Goal: Task Accomplishment & Management: Complete application form

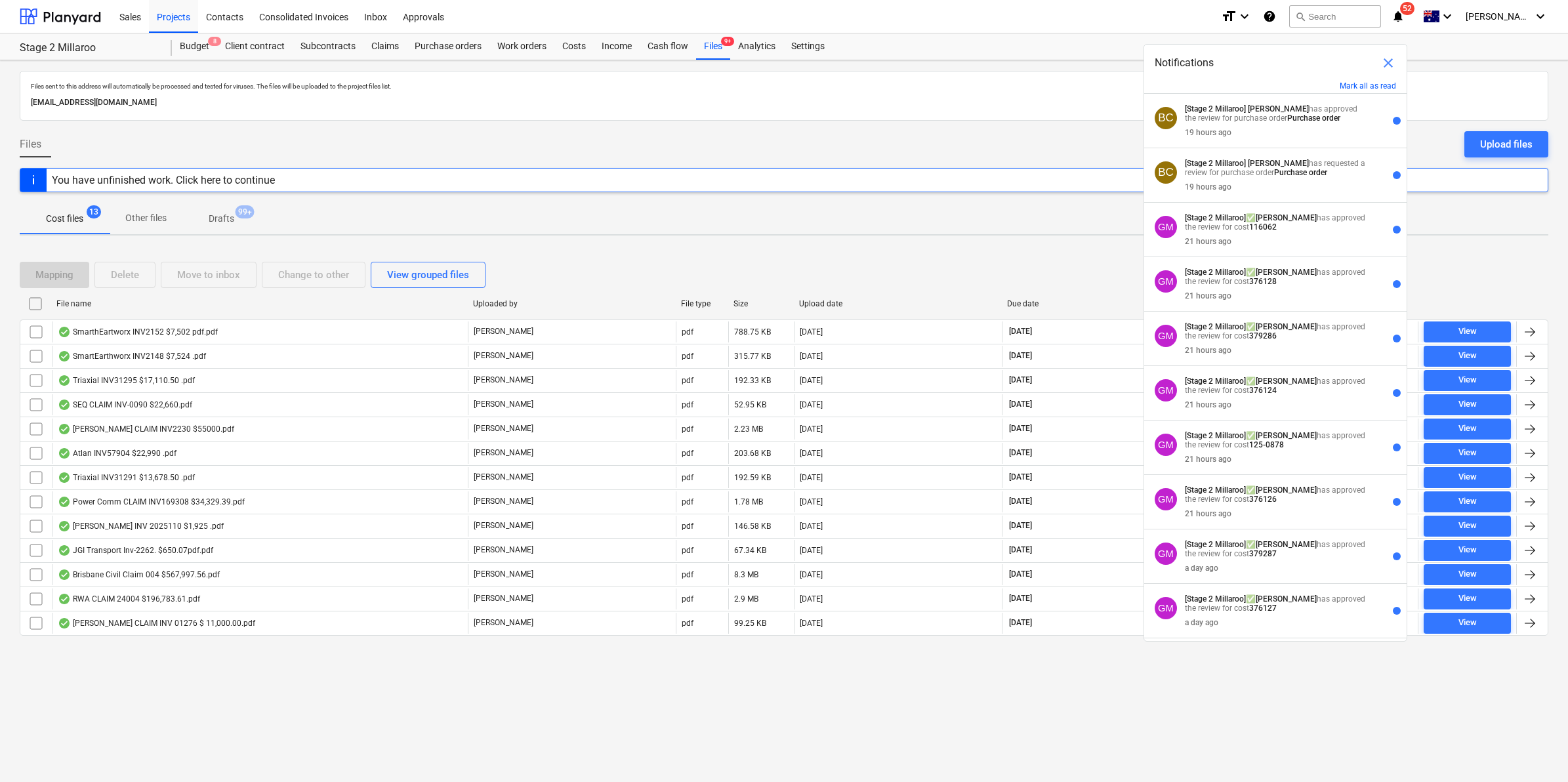
click at [907, 94] on div "[EMAIL_ADDRESS][DOMAIN_NAME]" at bounding box center [784, 103] width 1512 height 19
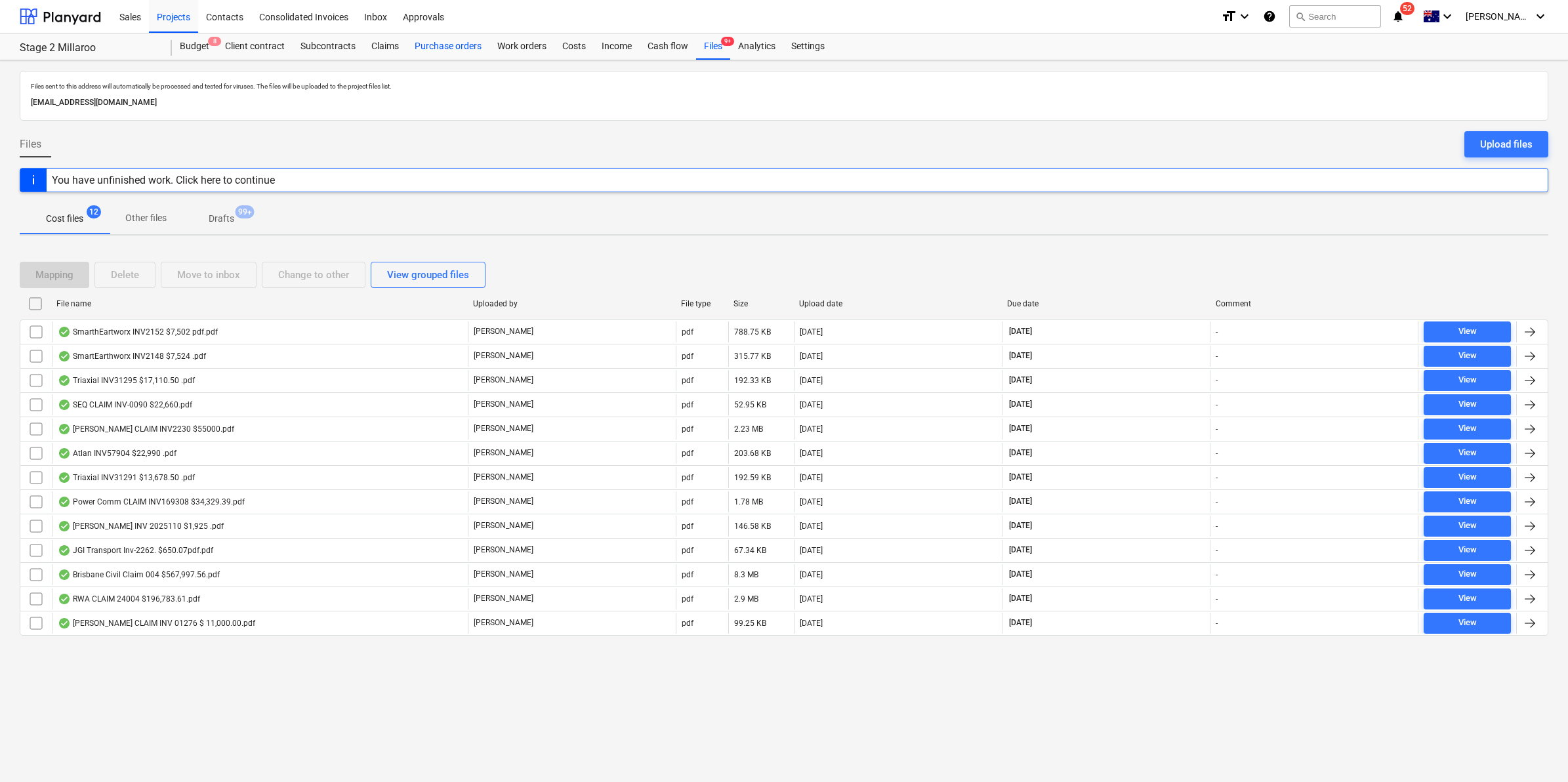
click at [465, 45] on div "Purchase orders" at bounding box center [448, 46] width 83 height 26
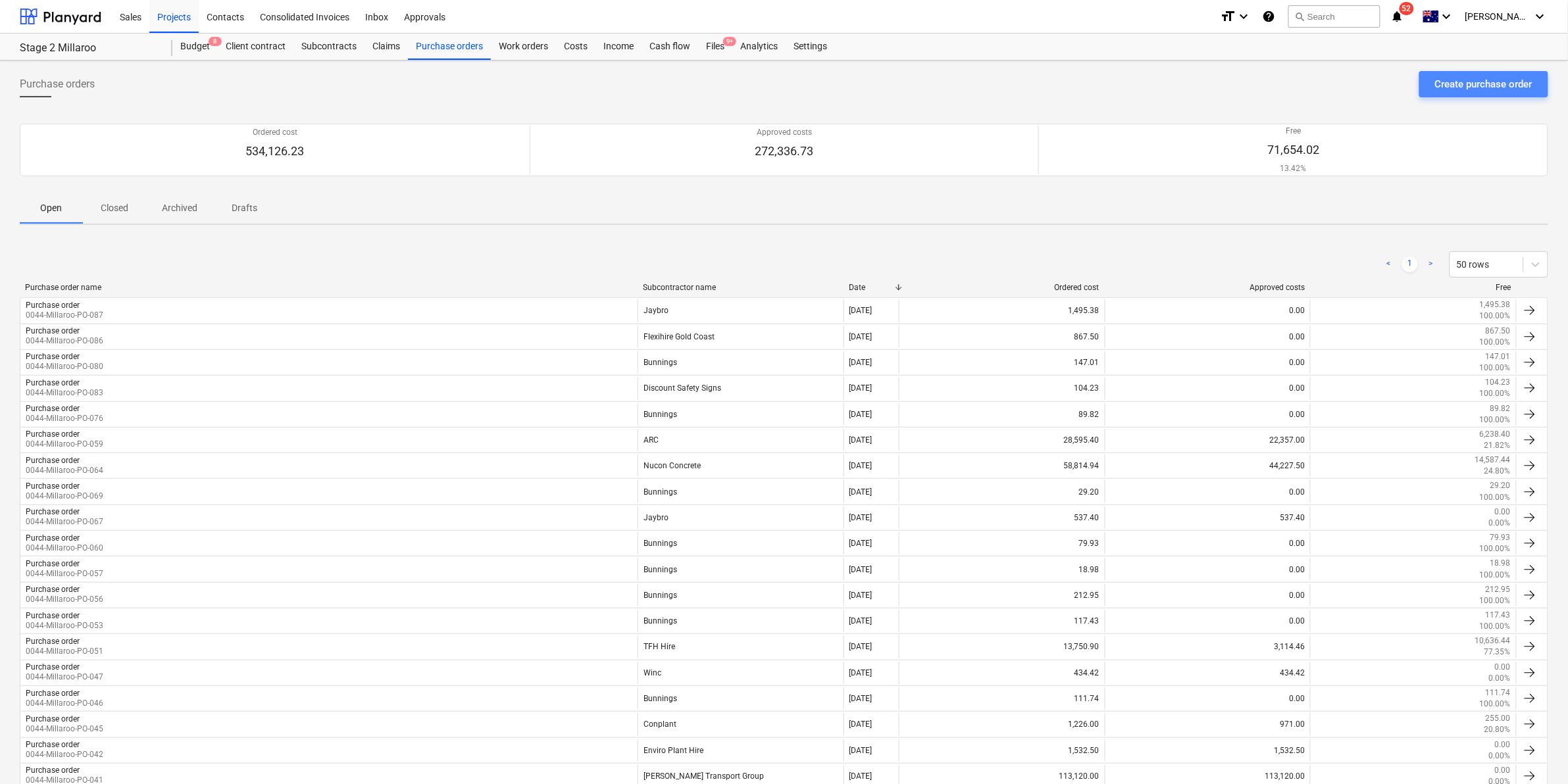
click at [1473, 83] on div "Create purchase order" at bounding box center [1483, 85] width 97 height 17
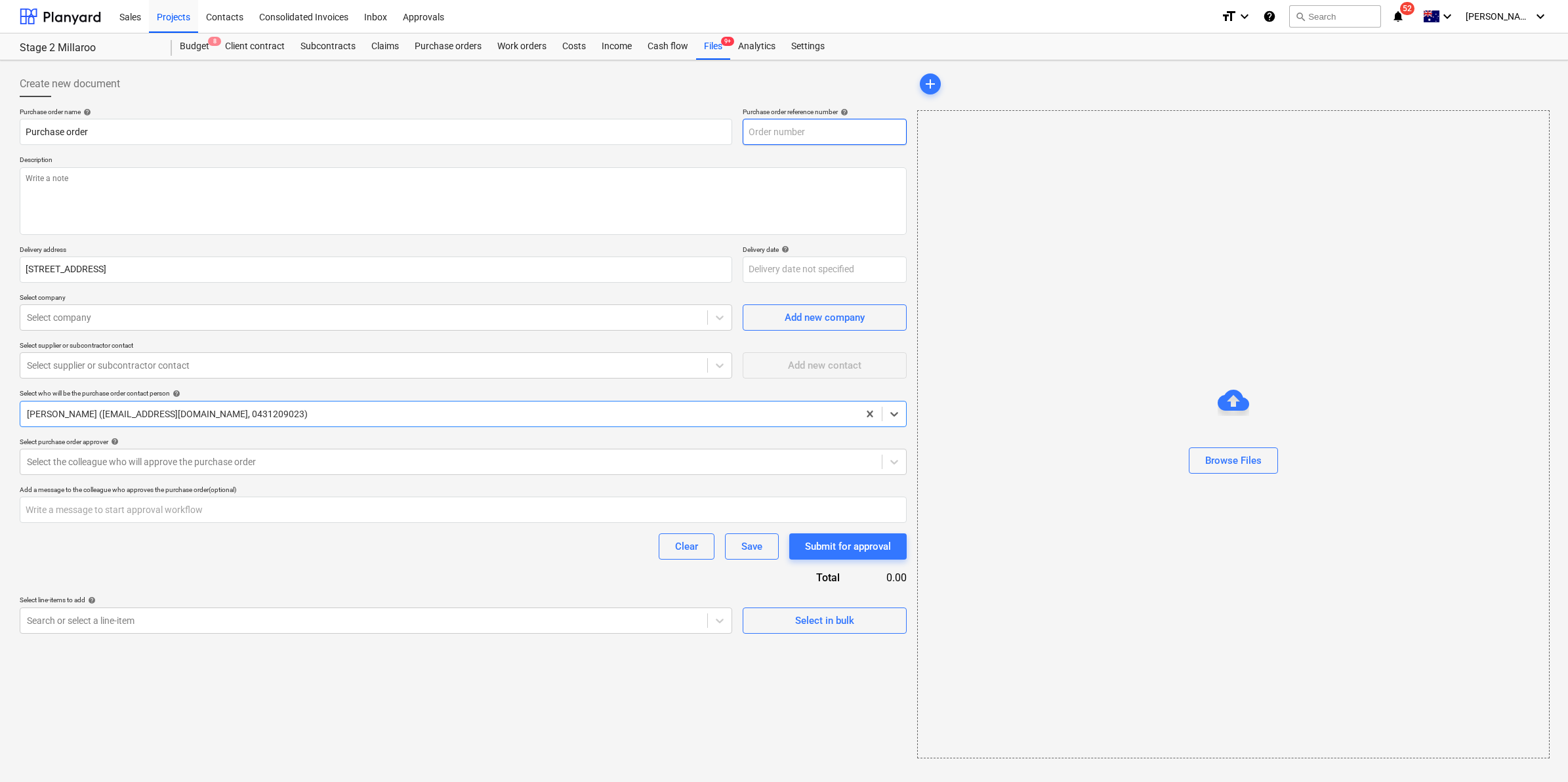
click at [811, 137] on input "text" at bounding box center [825, 132] width 164 height 26
type textarea "x"
type input "0044-Millaroo-PO-088"
click at [212, 196] on textarea at bounding box center [463, 200] width 887 height 67
type textarea "x"
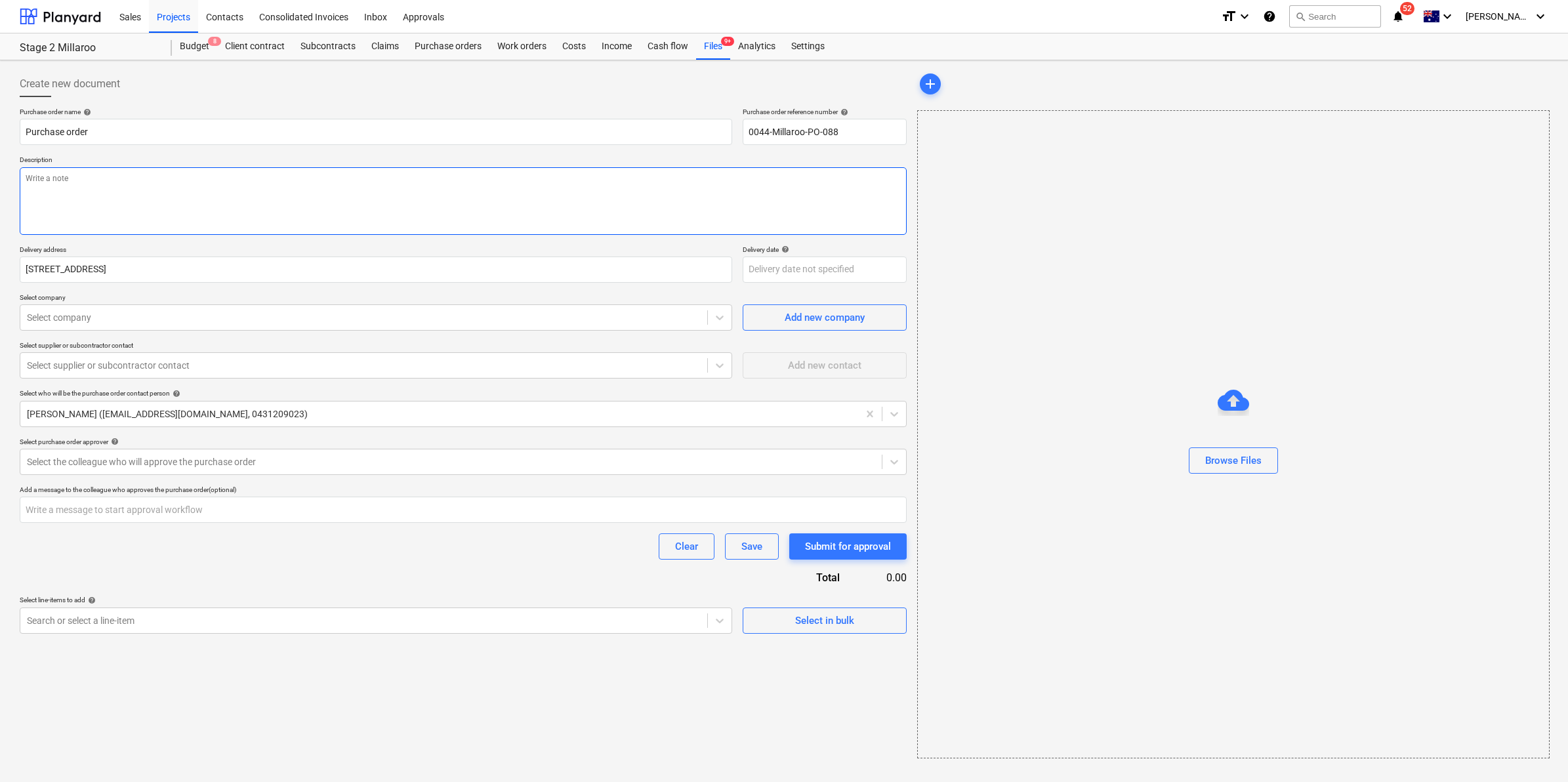
type textarea "s"
type textarea "x"
type textarea "st"
type textarea "x"
type textarea "ste"
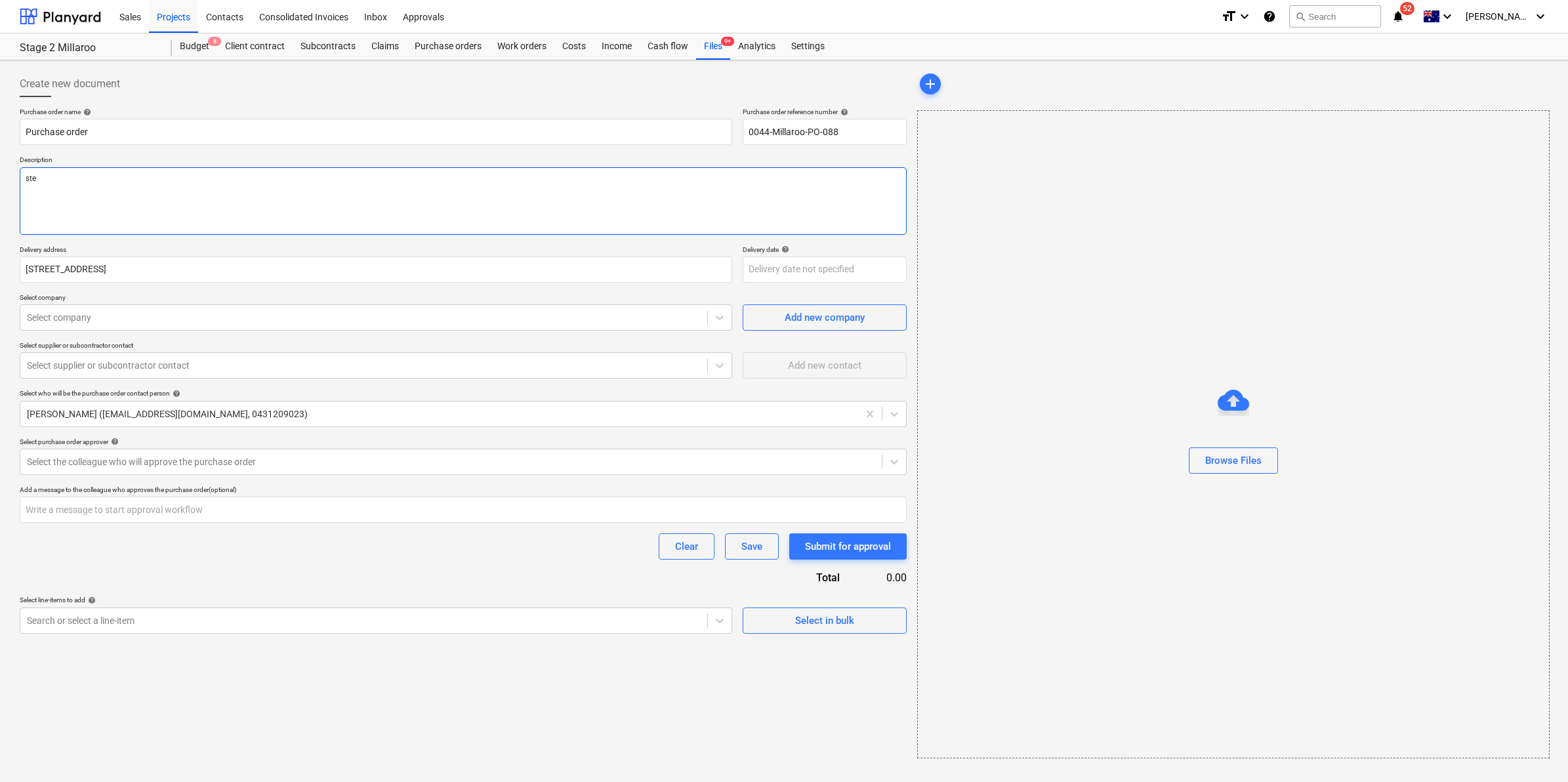
type textarea "x"
type textarea "stee"
type textarea "x"
type textarea "steel"
type textarea "x"
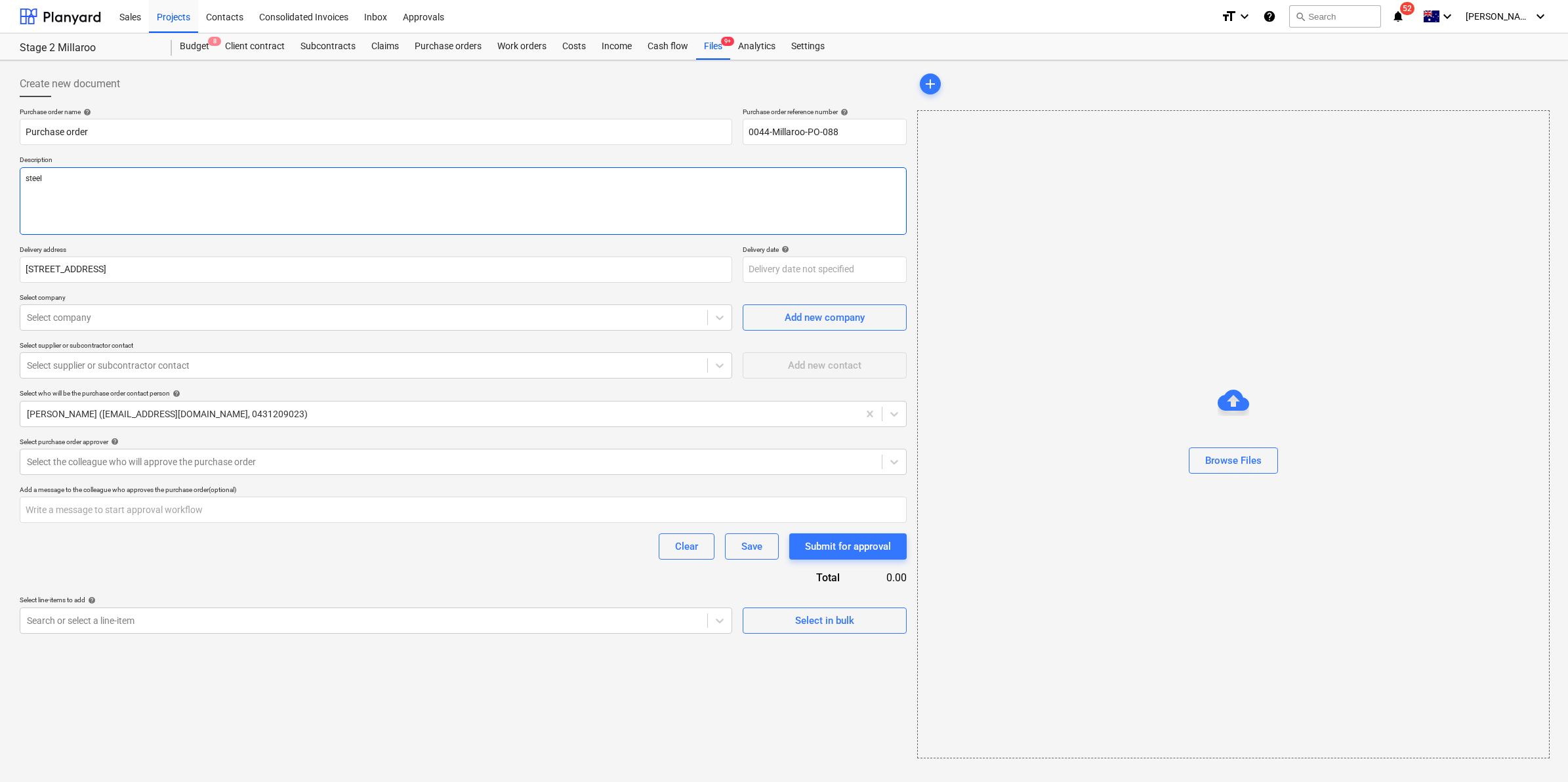
type textarea "steel"
type textarea "x"
type textarea "steel r"
type textarea "x"
type textarea "steel ro"
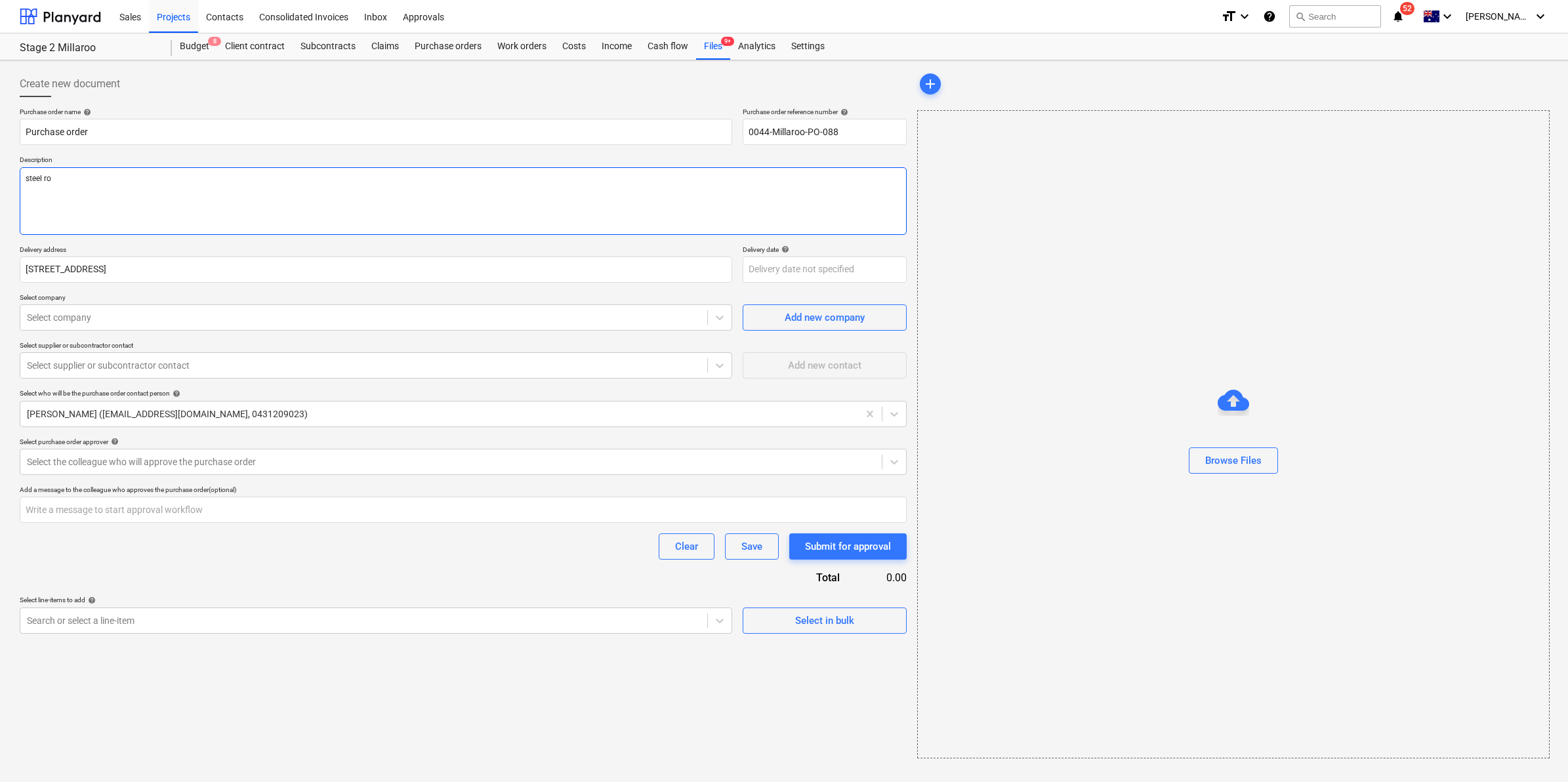
type textarea "x"
type textarea "steel roa"
type textarea "x"
type textarea "steel road"
type textarea "x"
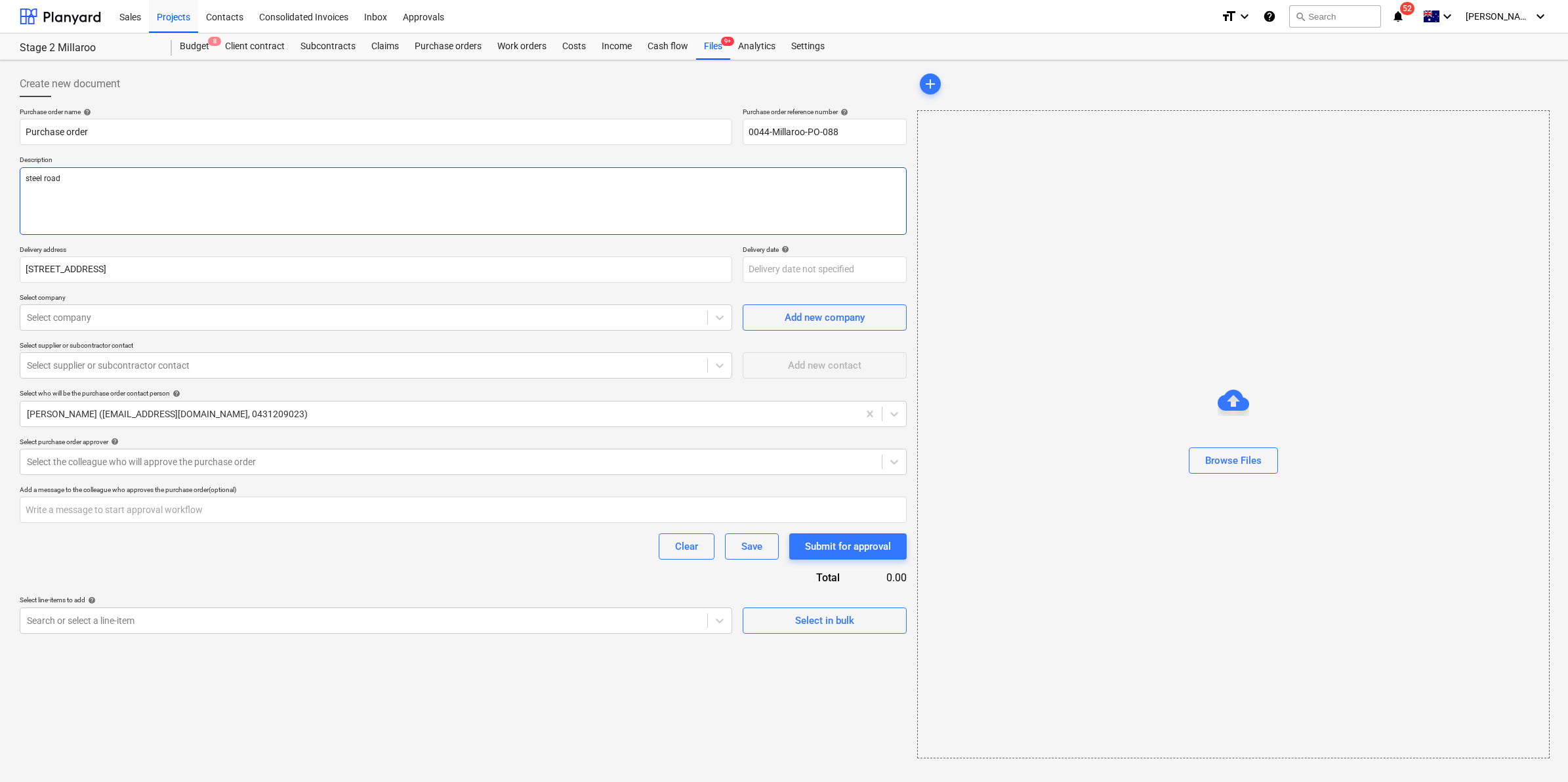
type textarea "steel road p"
type textarea "x"
type textarea "steel road pl"
type textarea "x"
type textarea "steel road pla"
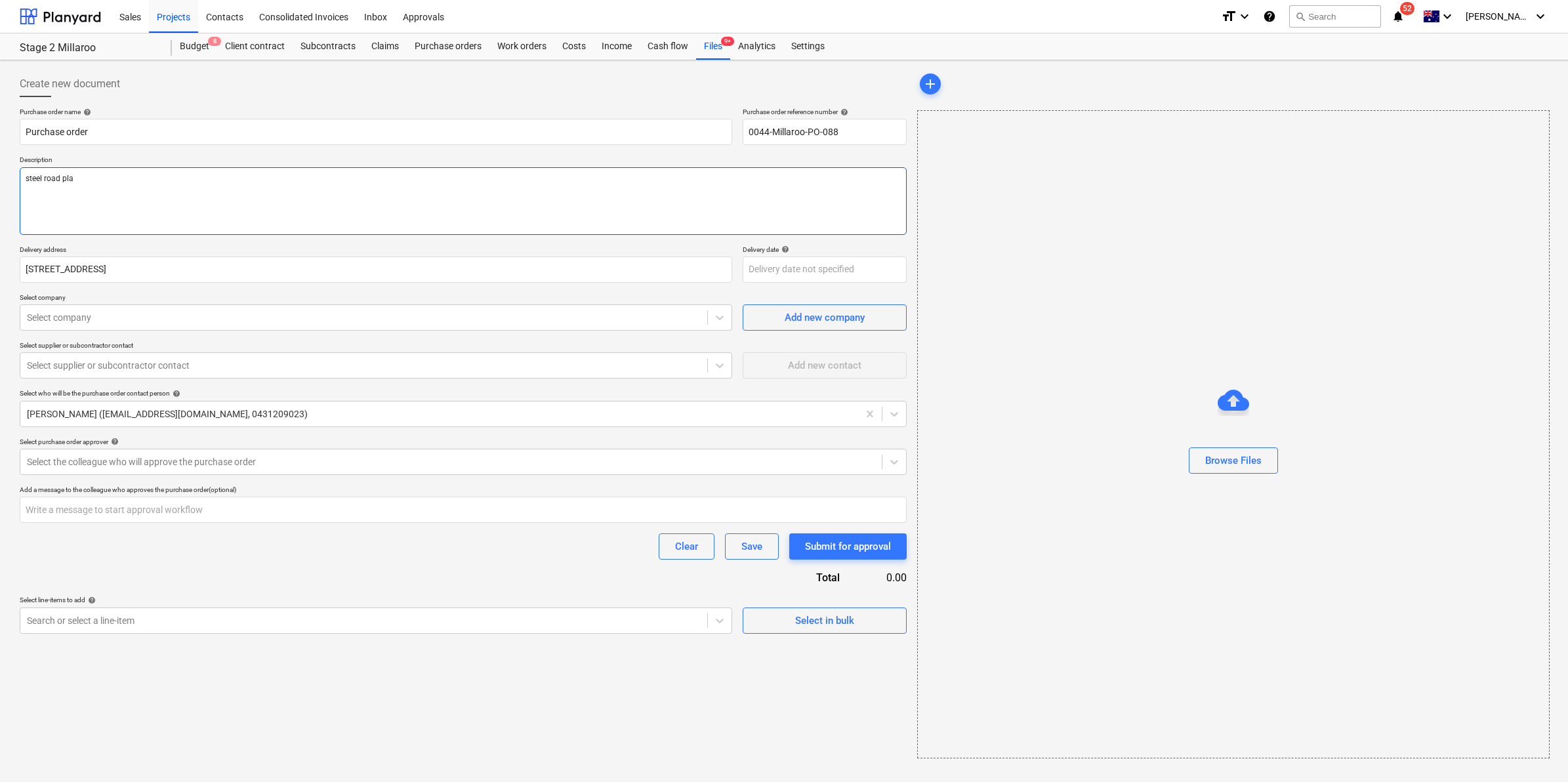
type textarea "x"
type textarea "steel road plat"
type textarea "x"
type textarea "steel road plate"
type textarea "x"
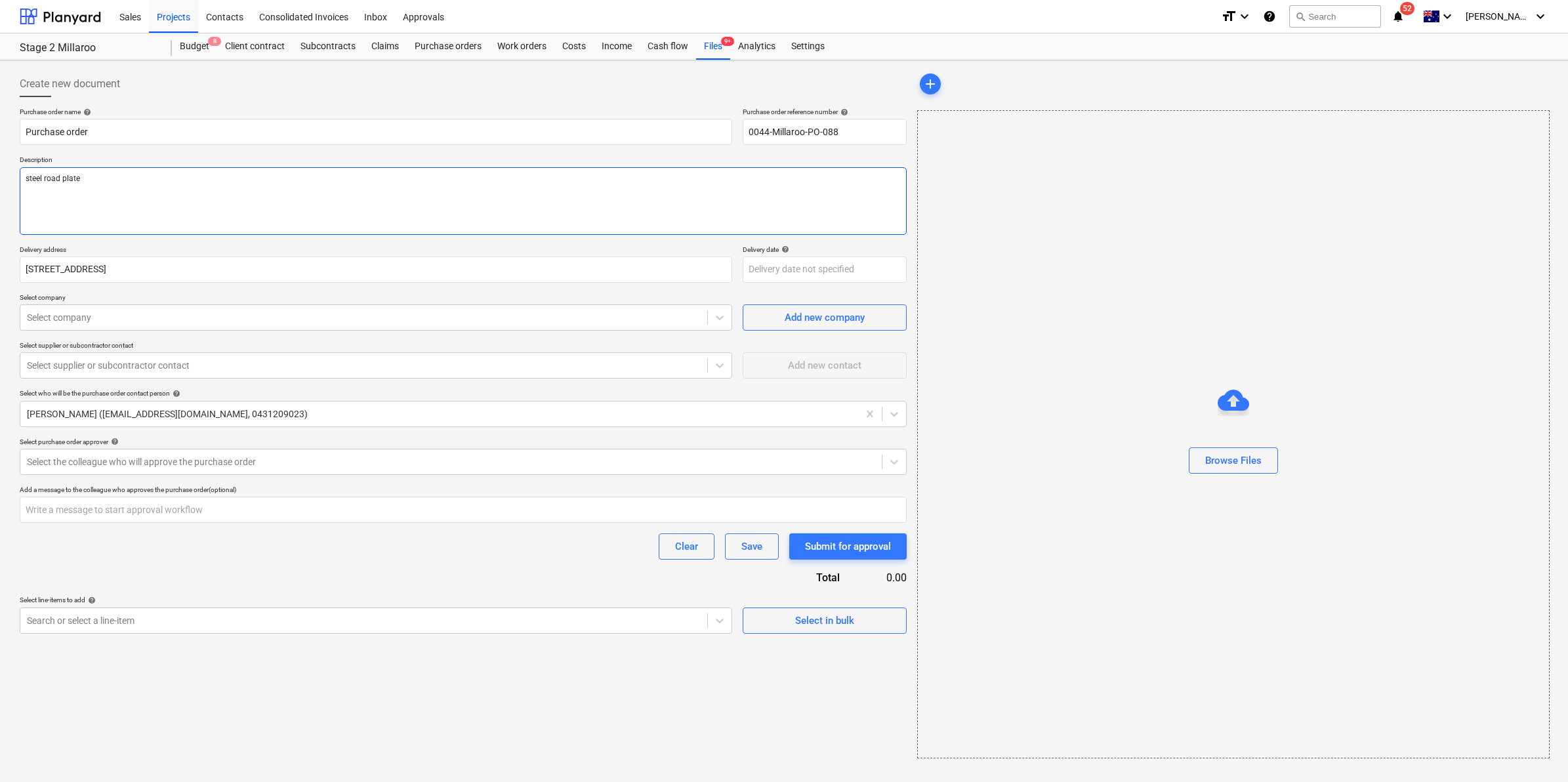
type textarea "steel road plates"
type textarea "x"
type textarea "steel road plates"
click at [96, 324] on div at bounding box center [363, 317] width 674 height 13
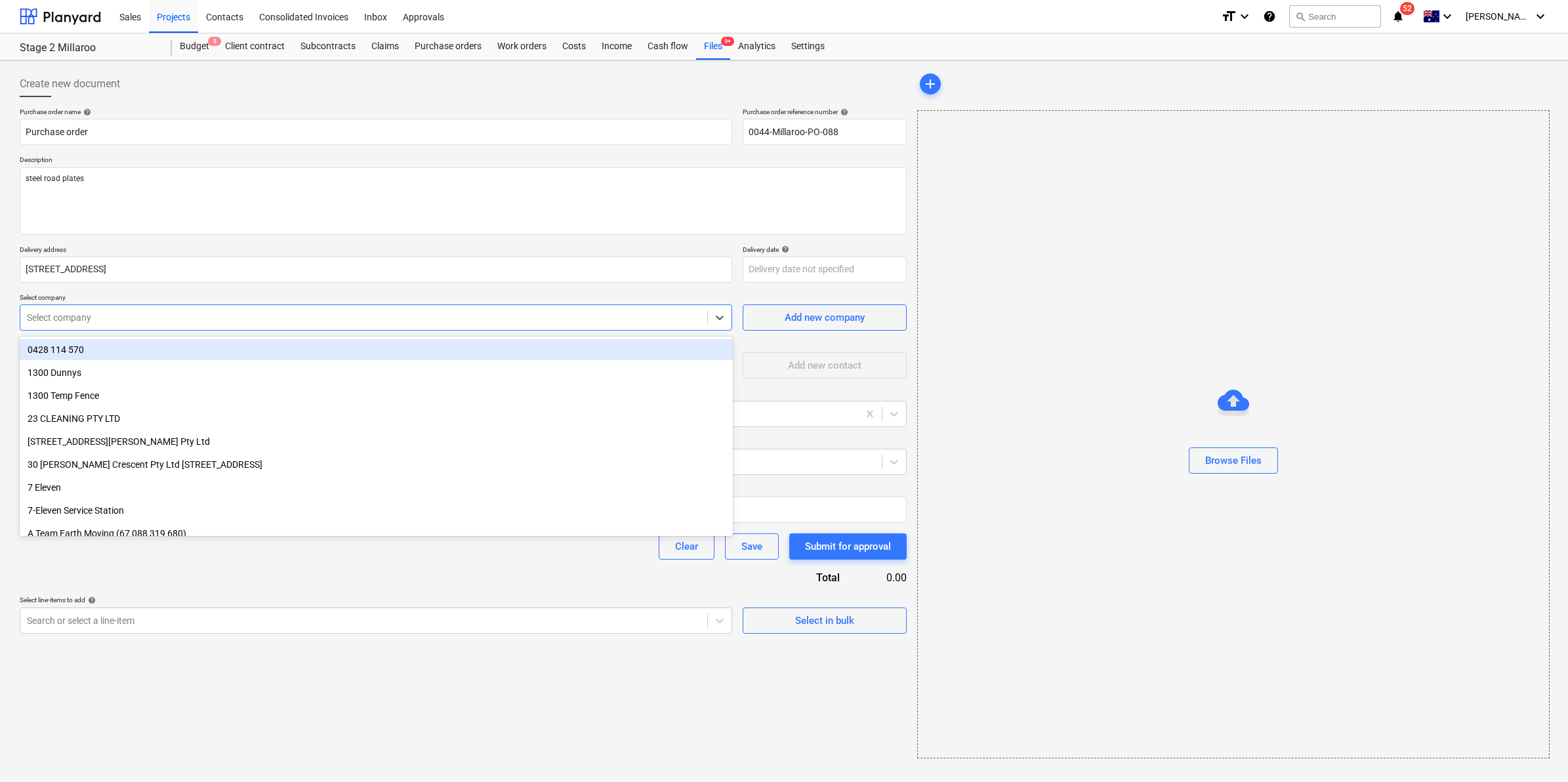
type textarea "x"
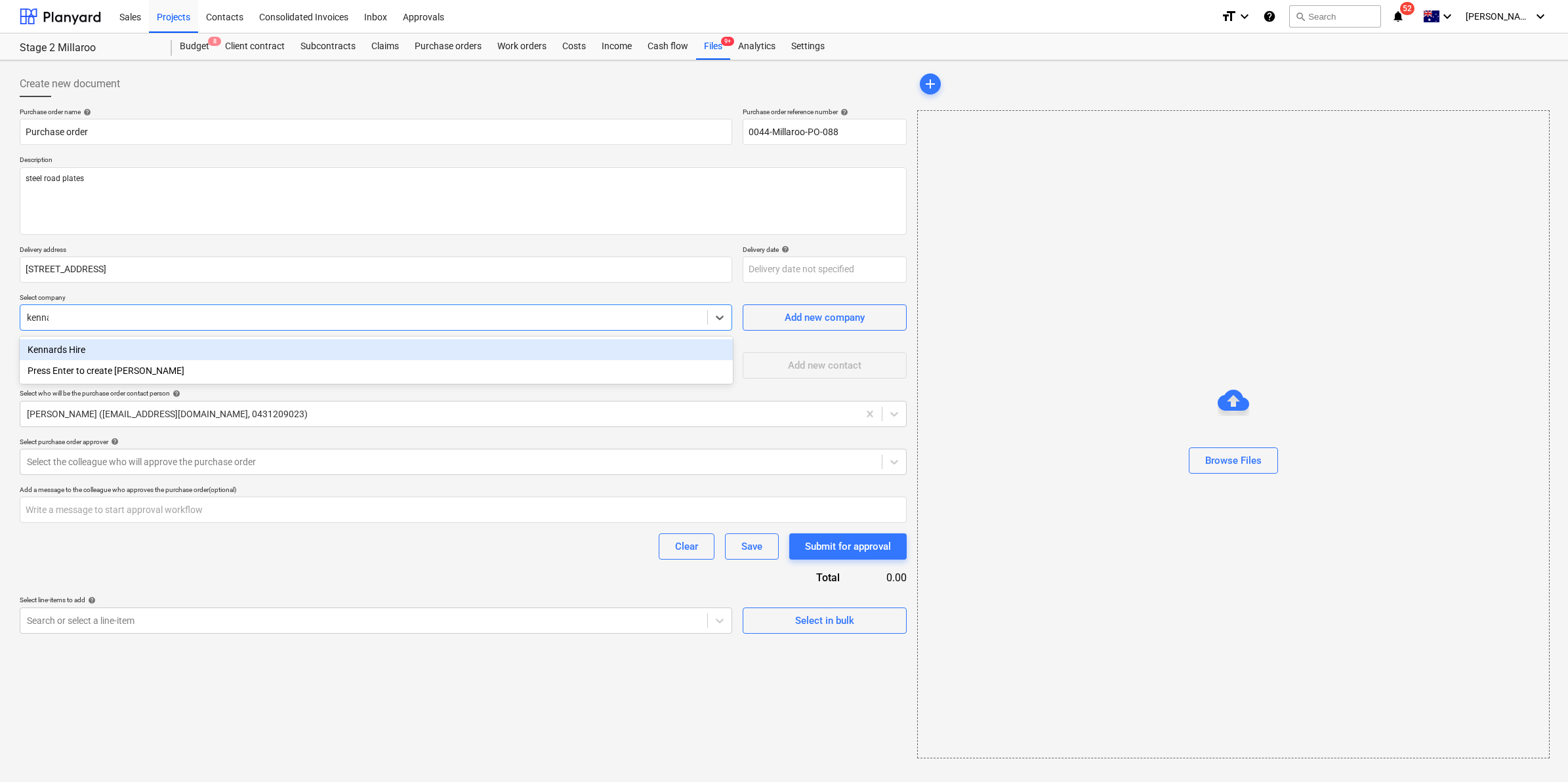
type input "kennar"
click at [89, 350] on div "Kennards Hire" at bounding box center [376, 350] width 714 height 21
type textarea "x"
click at [153, 464] on div at bounding box center [451, 462] width 848 height 13
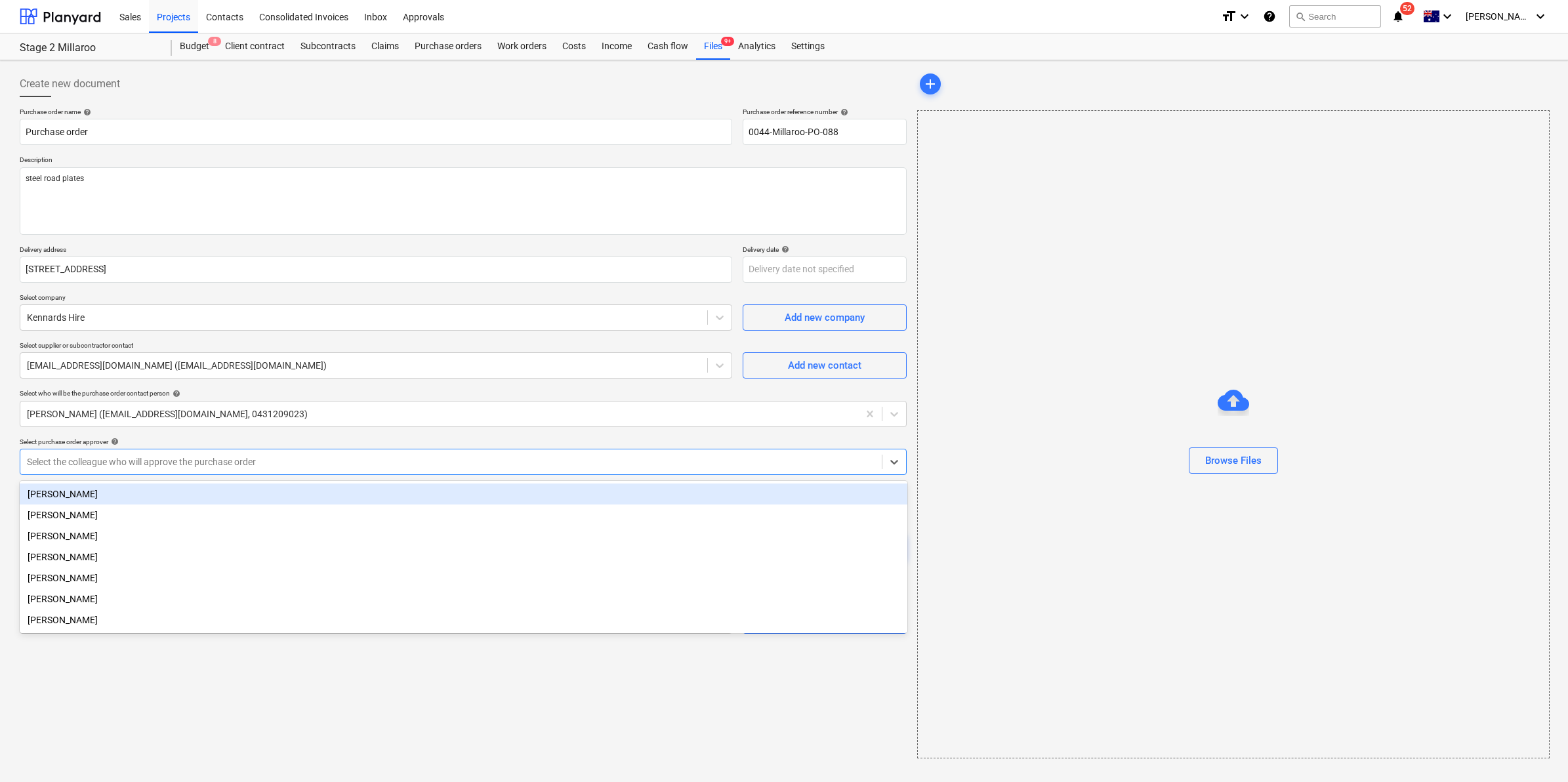
click at [143, 494] on div "Billy Campbell" at bounding box center [463, 494] width 888 height 21
type textarea "x"
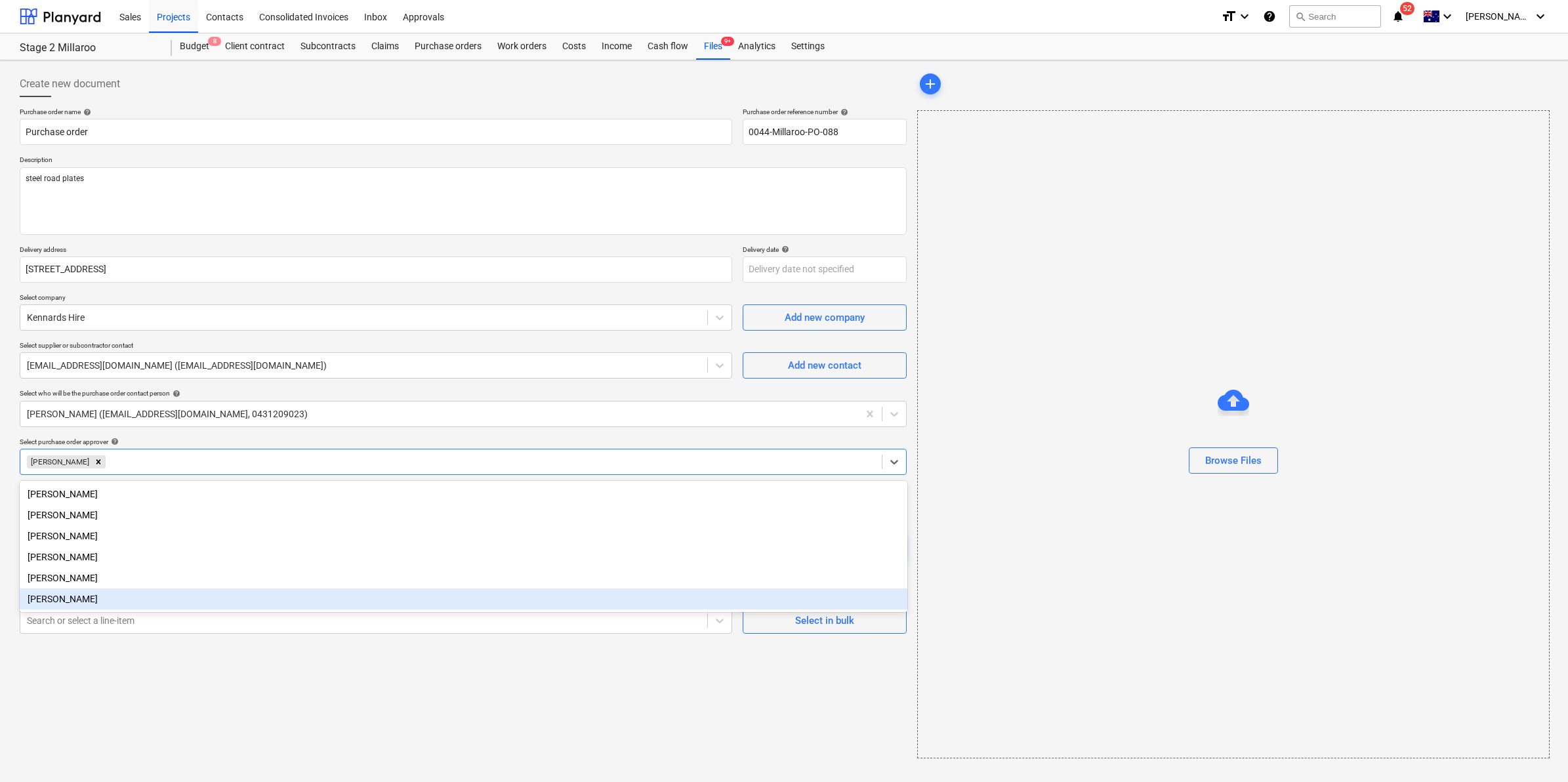
click at [105, 683] on div "Create new document Purchase order name help Purchase order Purchase order refe…" at bounding box center [463, 414] width 898 height 698
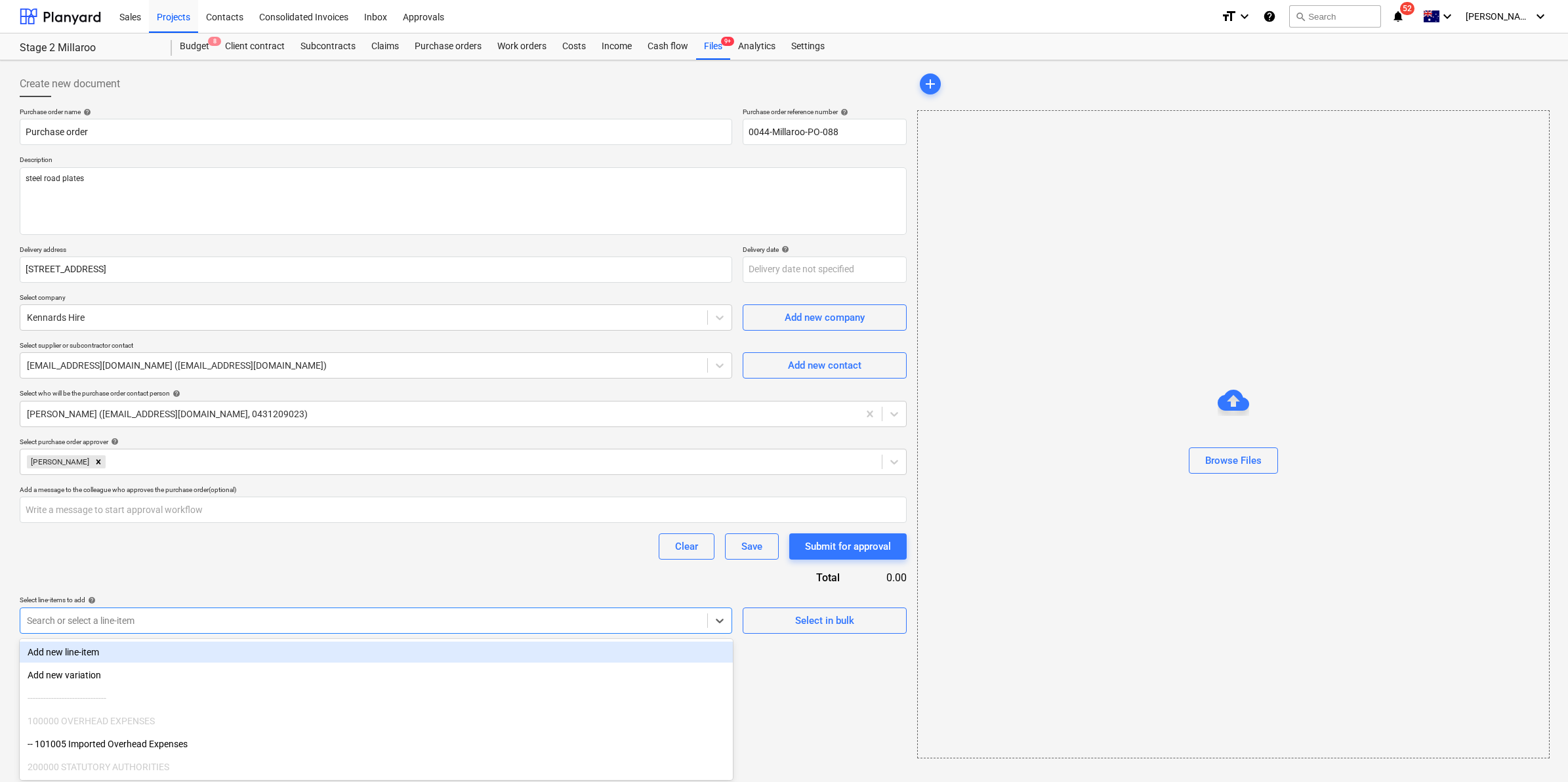
click at [131, 632] on div "Search or select a line-item" at bounding box center [376, 620] width 713 height 26
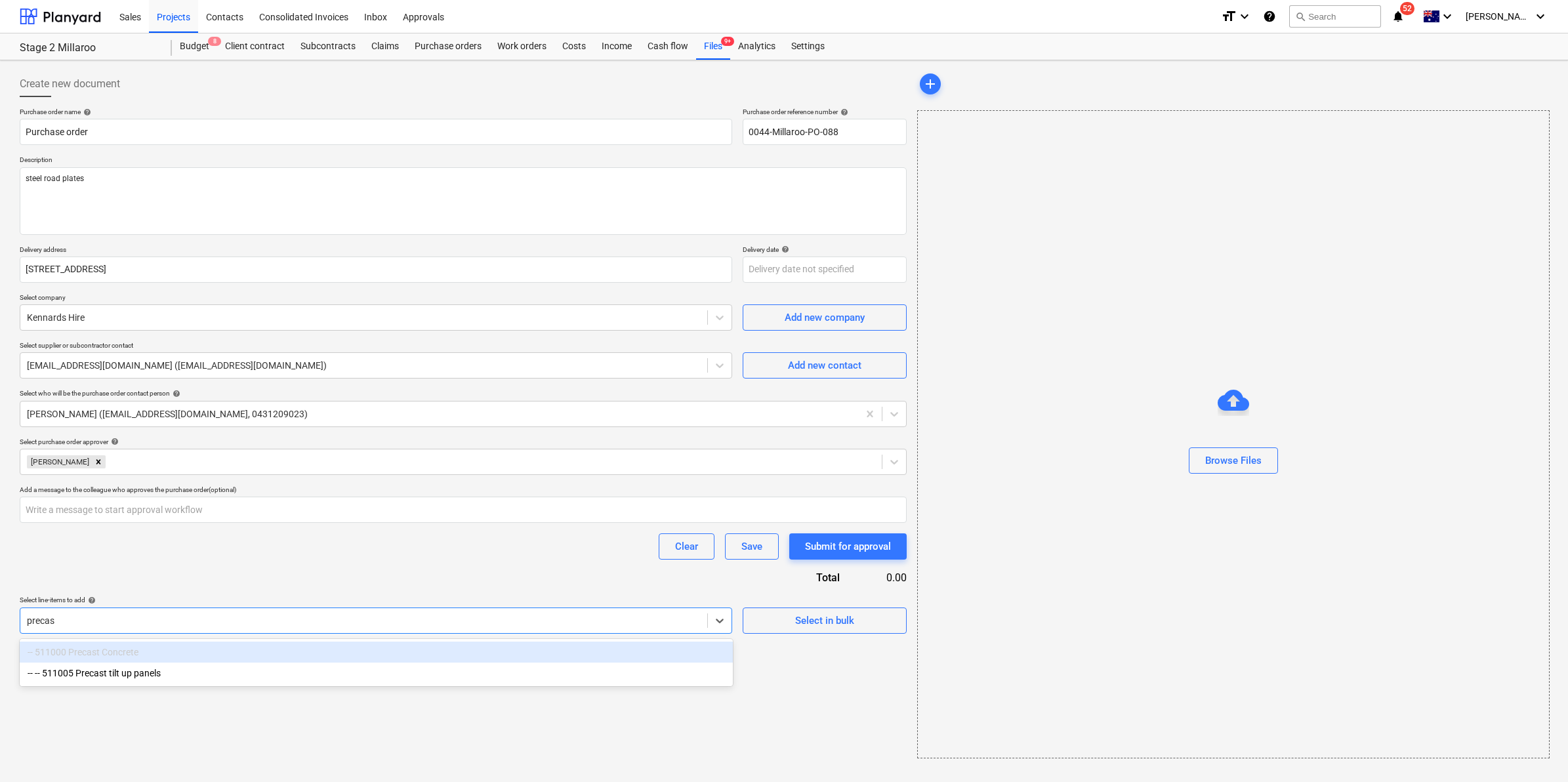
type input "precast"
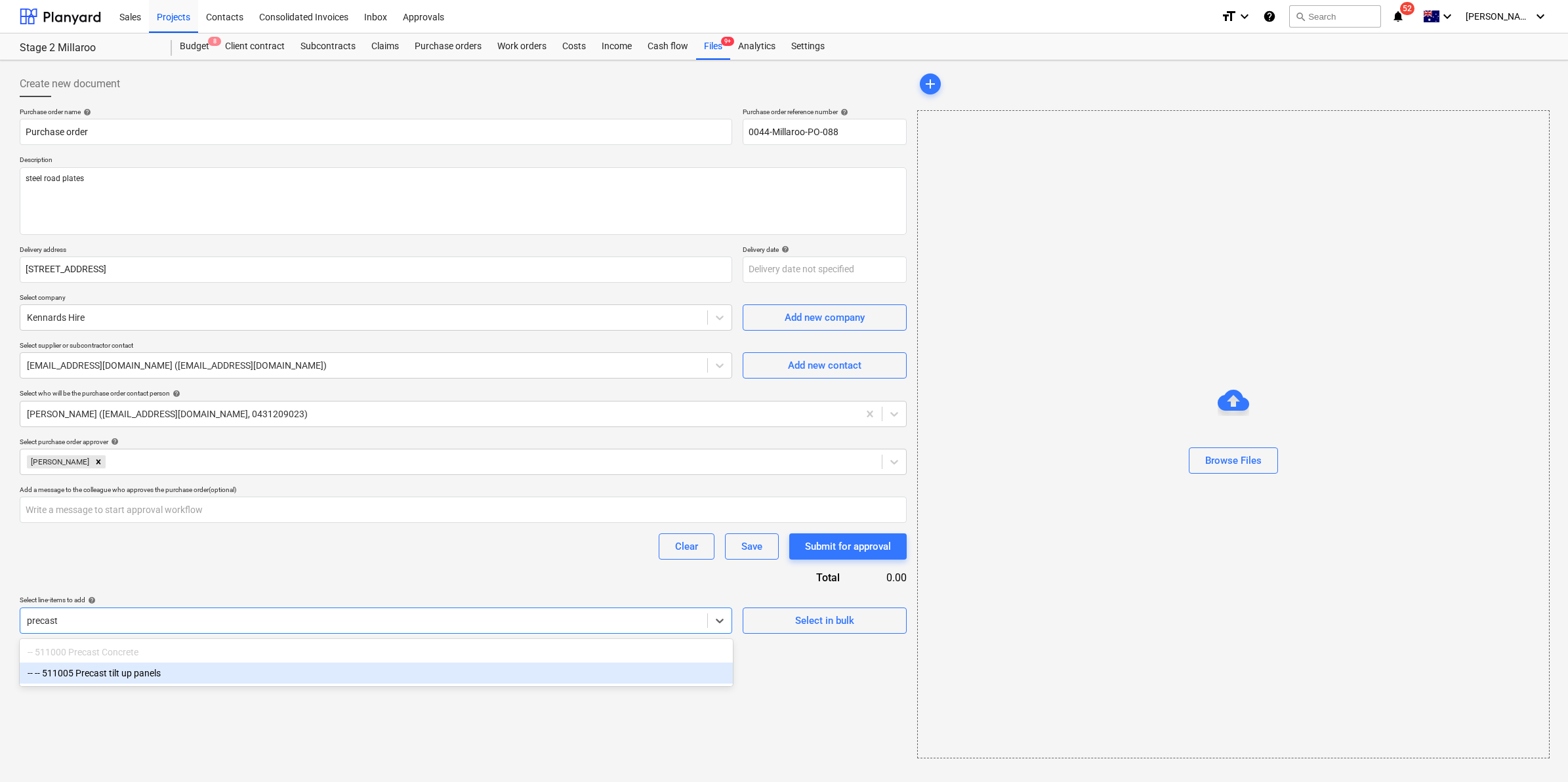
click at [94, 672] on div "-- -- 511005 Precast tilt up panels" at bounding box center [376, 673] width 714 height 21
type textarea "x"
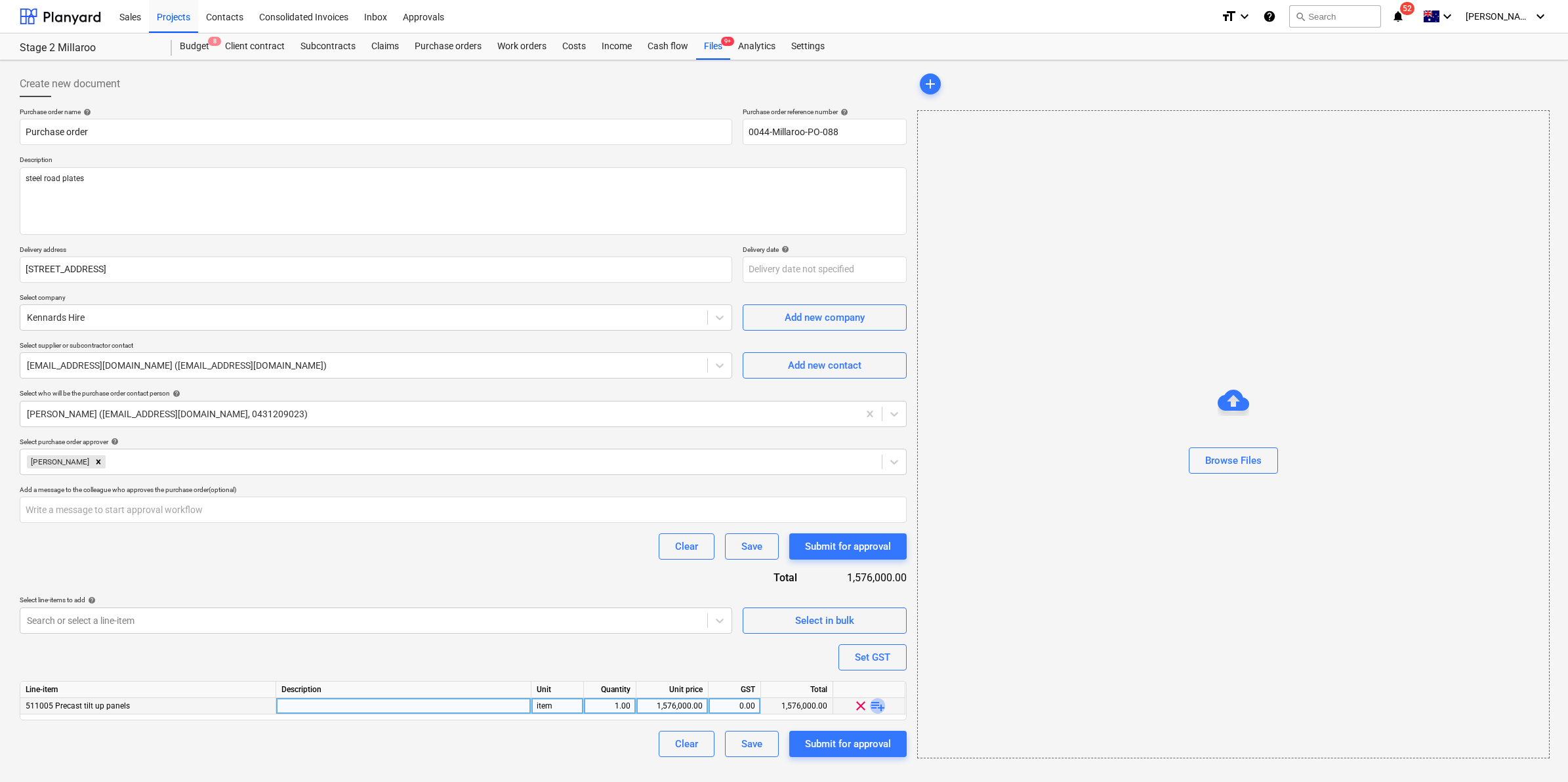
click at [876, 706] on span "playlist_add" at bounding box center [878, 706] width 16 height 16
type textarea "x"
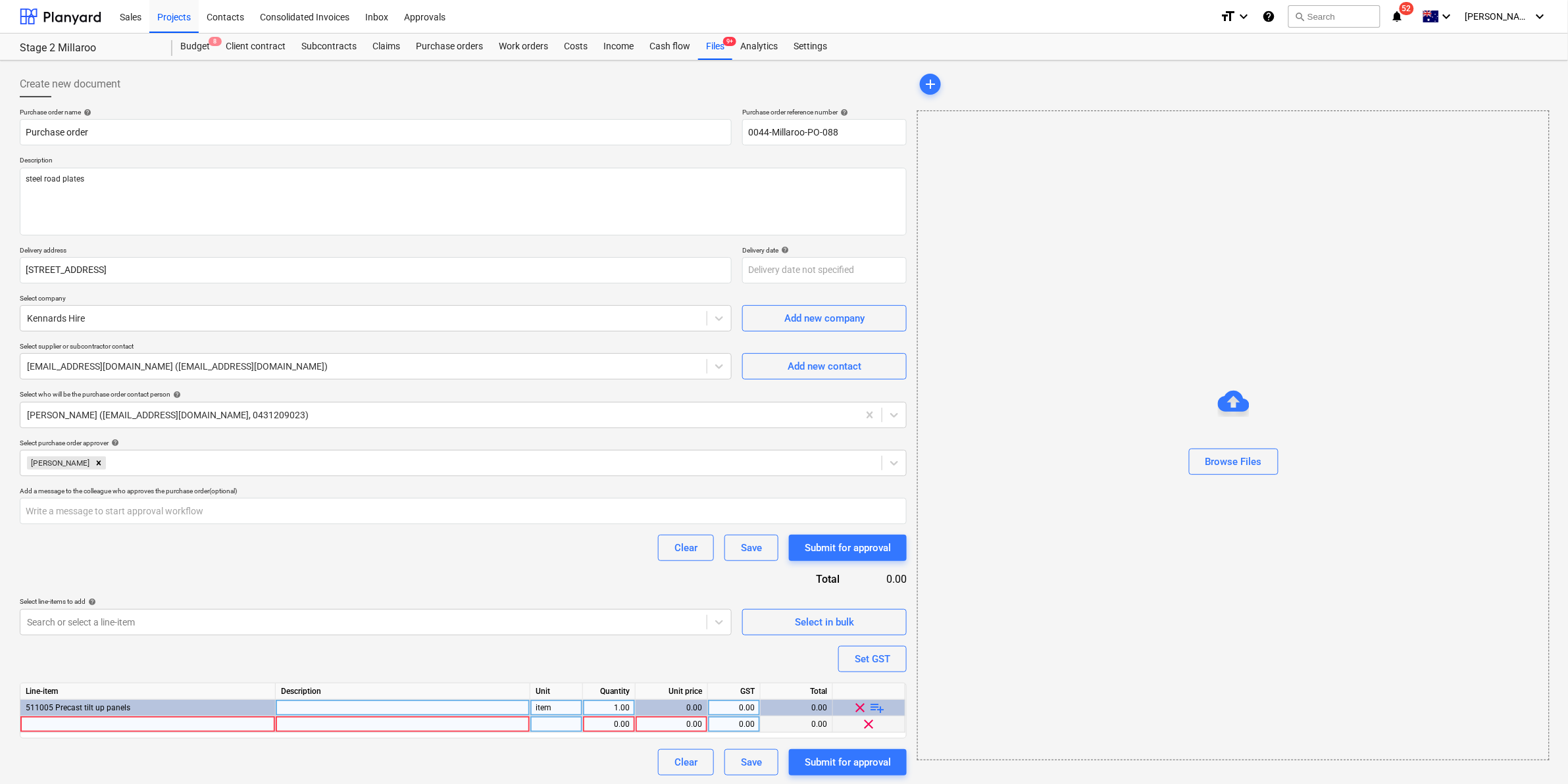
click at [141, 731] on div at bounding box center [148, 724] width 255 height 16
type input "Steel plates"
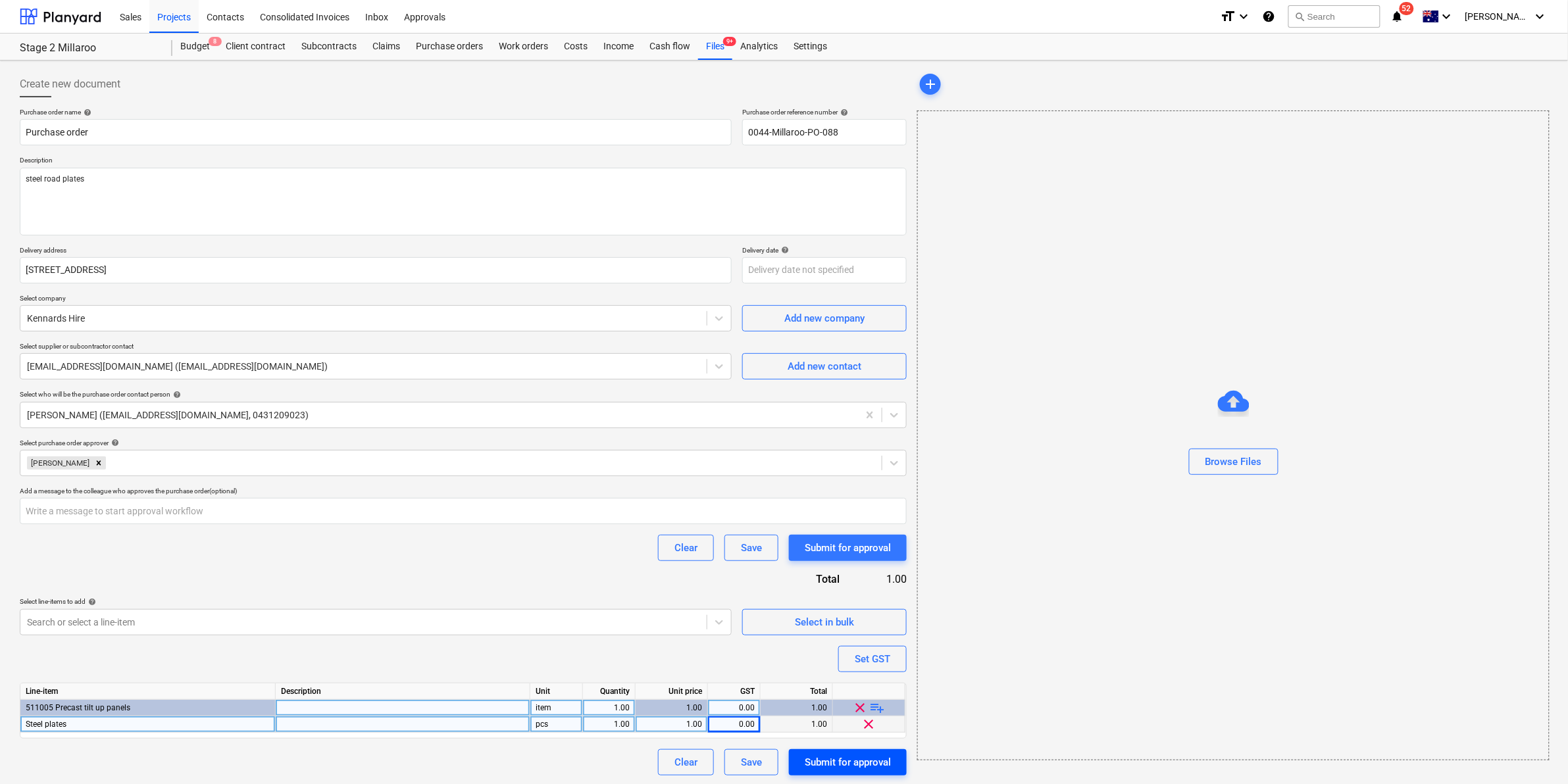
click at [845, 763] on div "Submit for approval" at bounding box center [848, 762] width 86 height 17
type textarea "x"
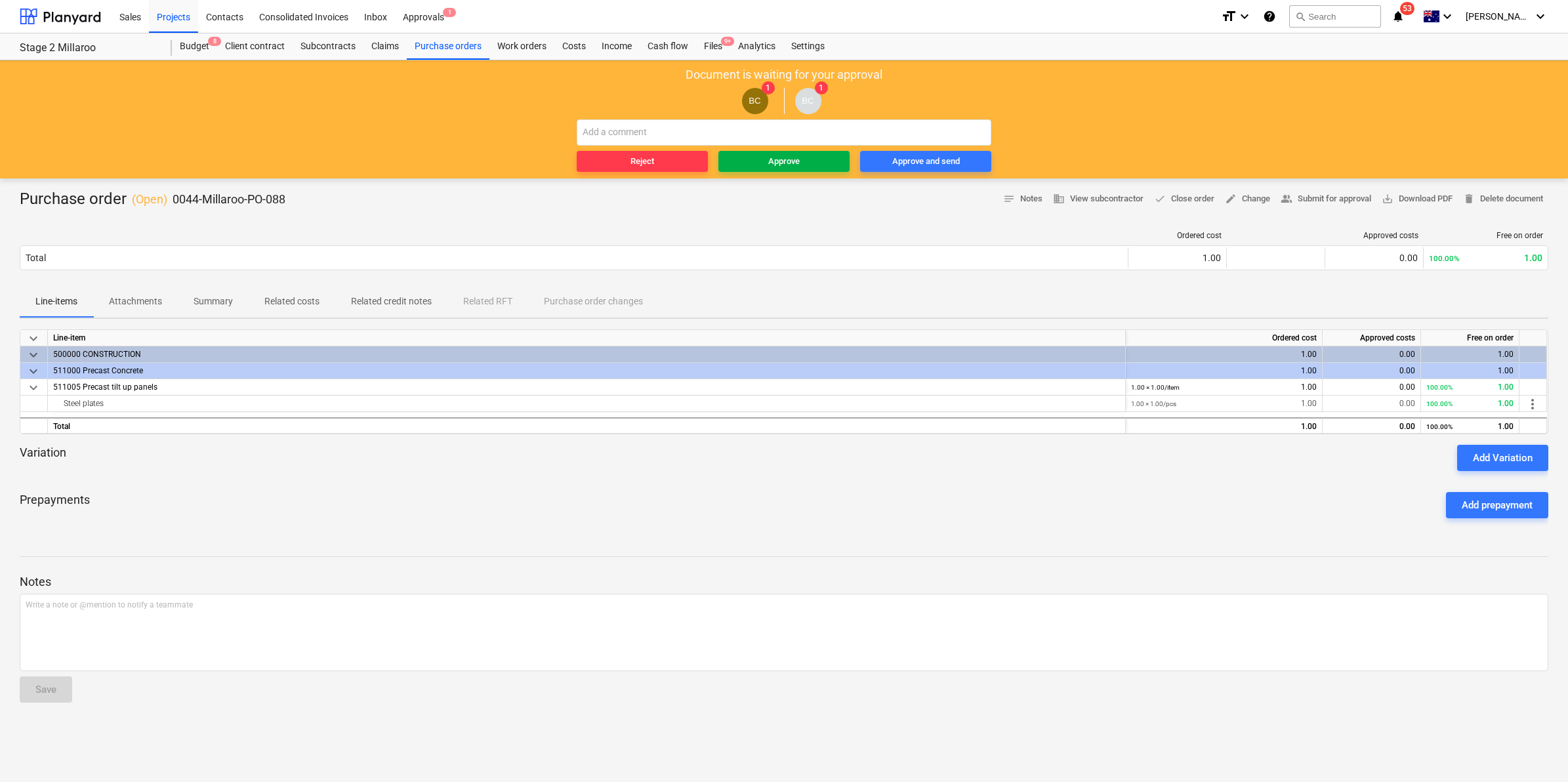
click at [777, 157] on div "Approve" at bounding box center [784, 162] width 31 height 15
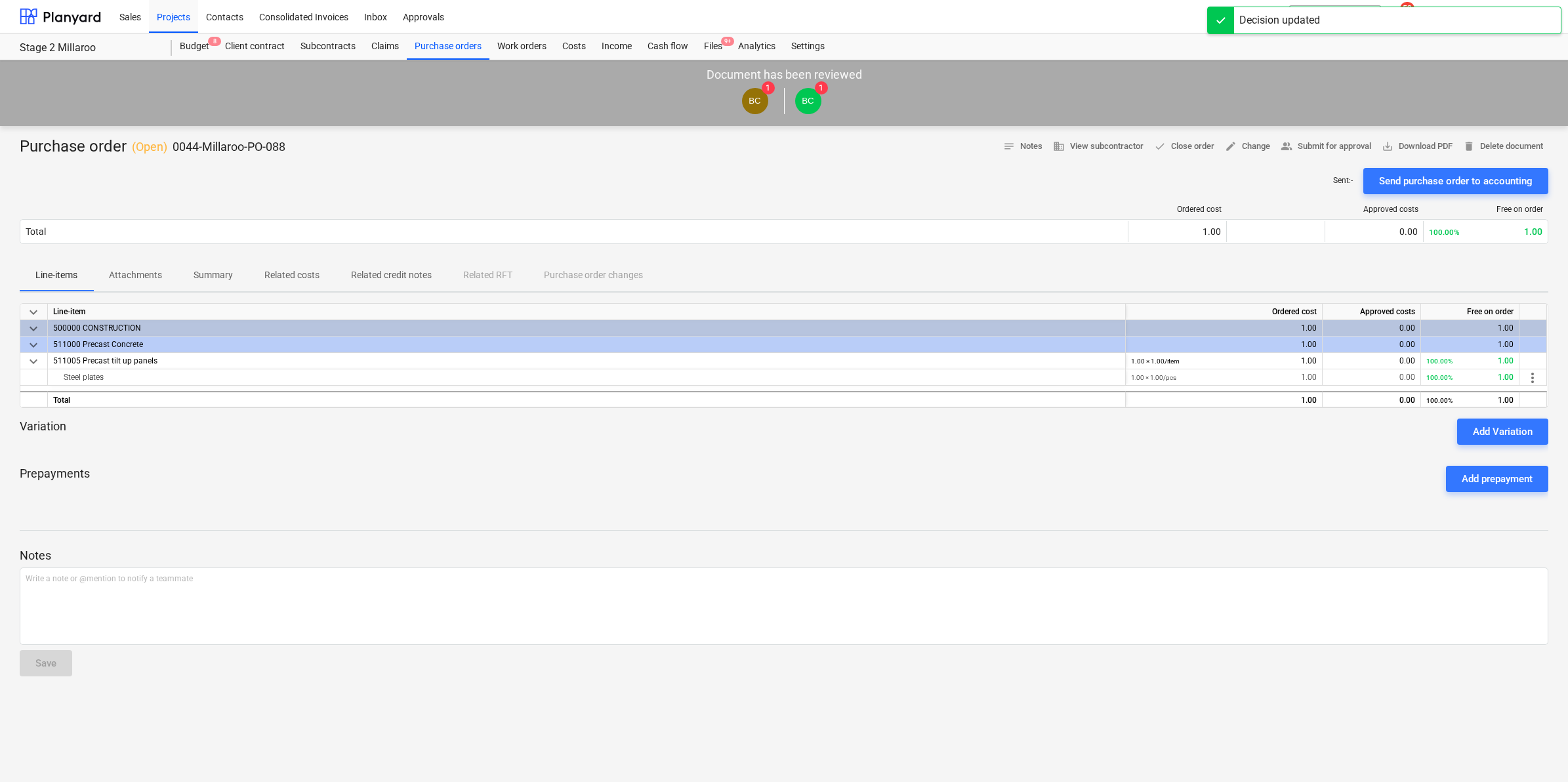
drag, startPoint x: 300, startPoint y: 200, endPoint x: 274, endPoint y: 202, distance: 26.1
click at [274, 202] on div "Ordered cost Approved costs Free on order Total 1.00 0.00 100.00% 1.00 Please w…" at bounding box center [784, 227] width 1529 height 66
drag, startPoint x: 292, startPoint y: 145, endPoint x: 169, endPoint y: 143, distance: 123.0
click at [169, 143] on div "Purchase order ( Open ) 0044-Millaroo-PO-088 notes Notes business View subcontr…" at bounding box center [784, 147] width 1529 height 21
copy p "0044-Millaroo-PO-088"
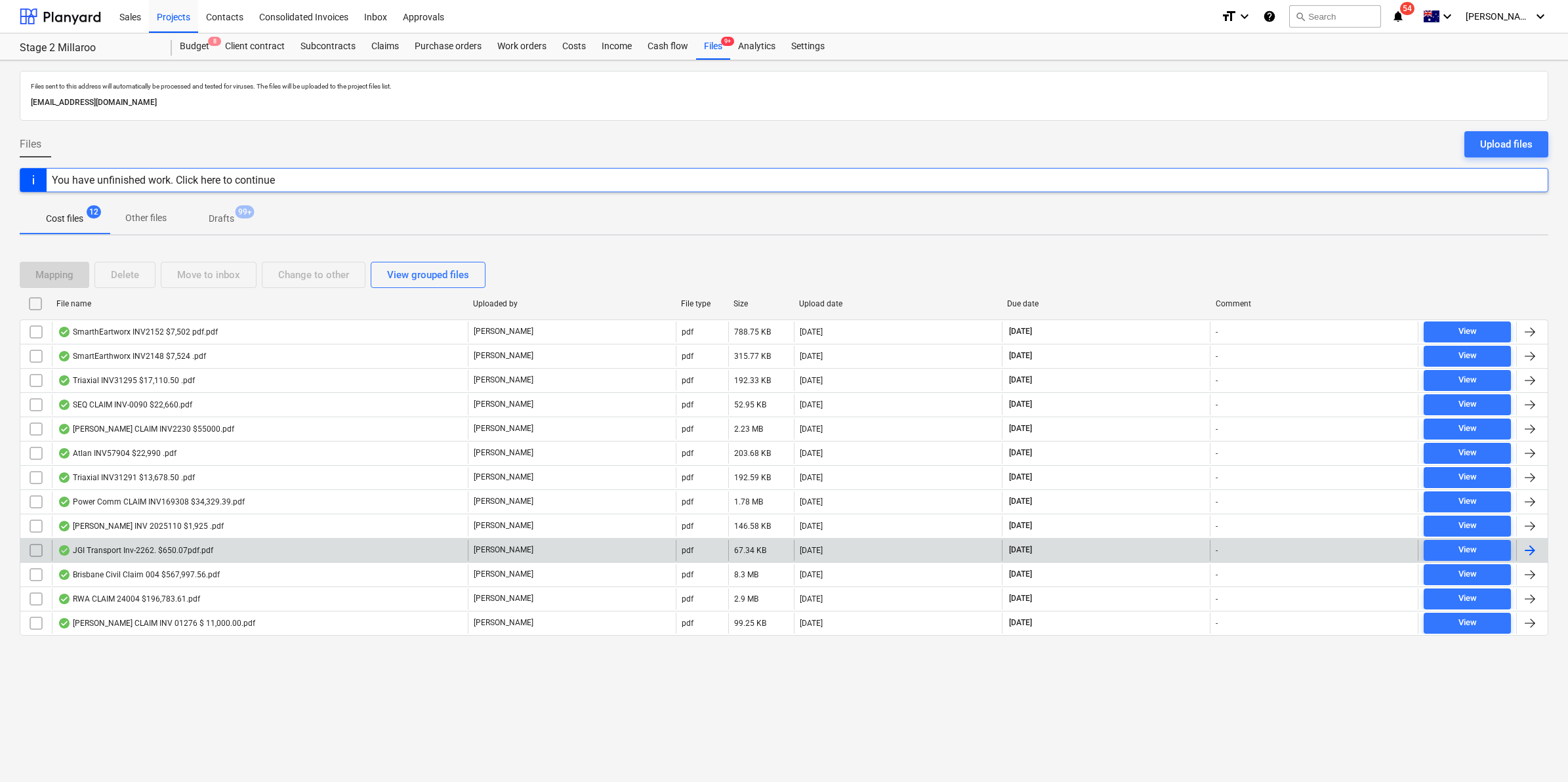
click at [162, 551] on div "JGI Transport Inv-2262. $650.07pdf.pdf" at bounding box center [135, 550] width 155 height 11
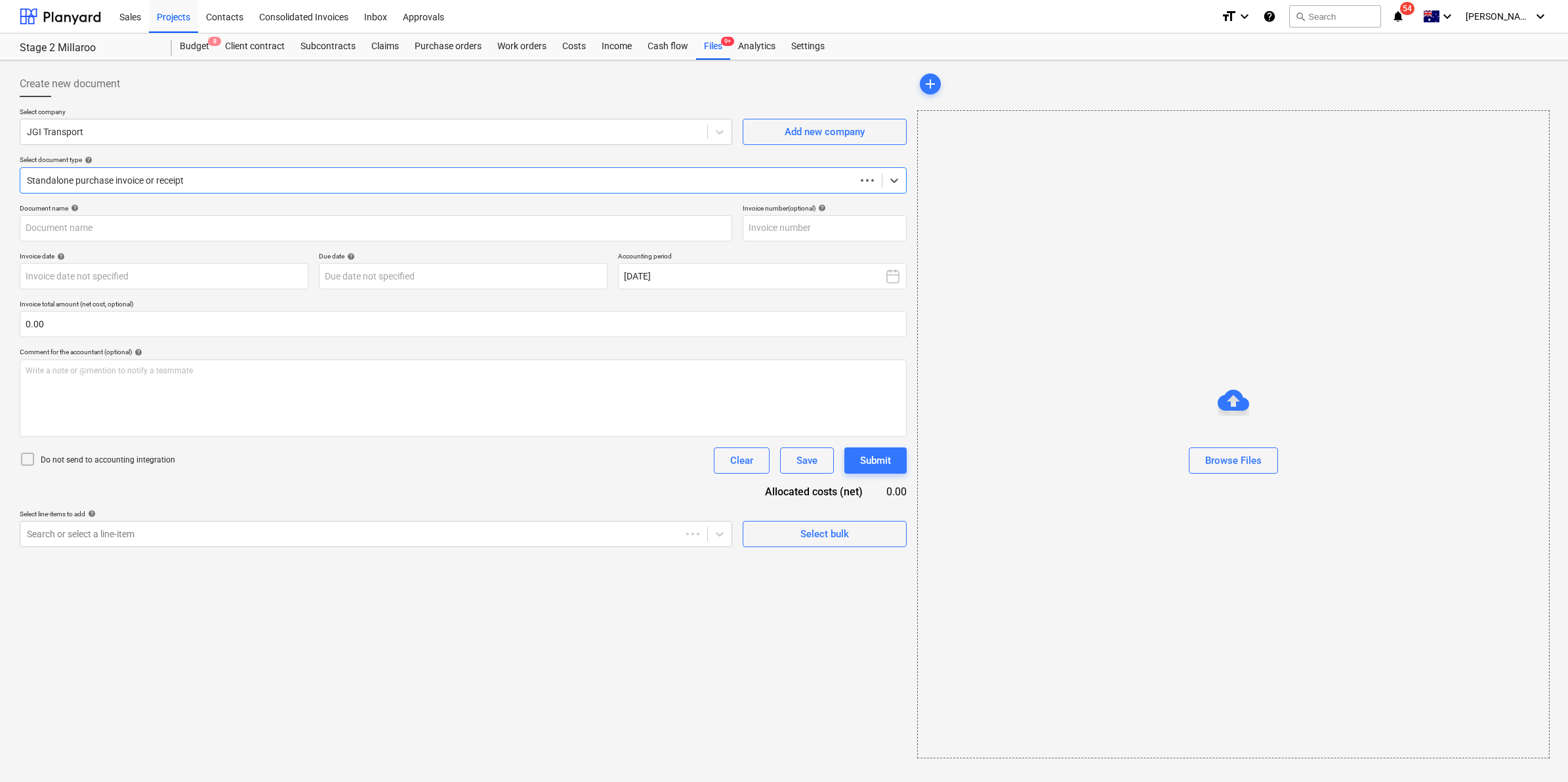
type input "Inv-2262"
type input "26 Sep 2025"
type input "31 Oct 2025"
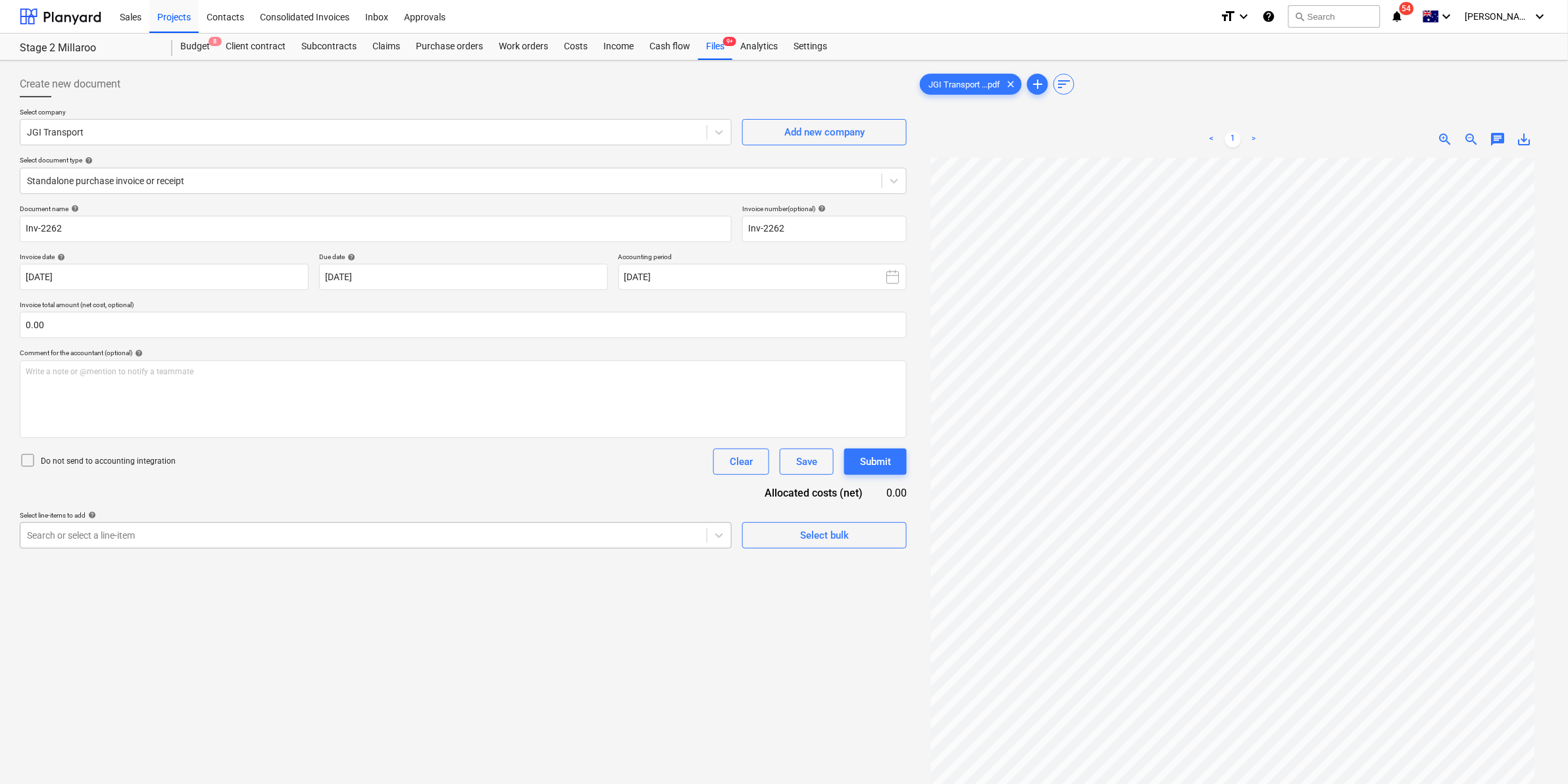
click at [173, 538] on div at bounding box center [363, 535] width 673 height 13
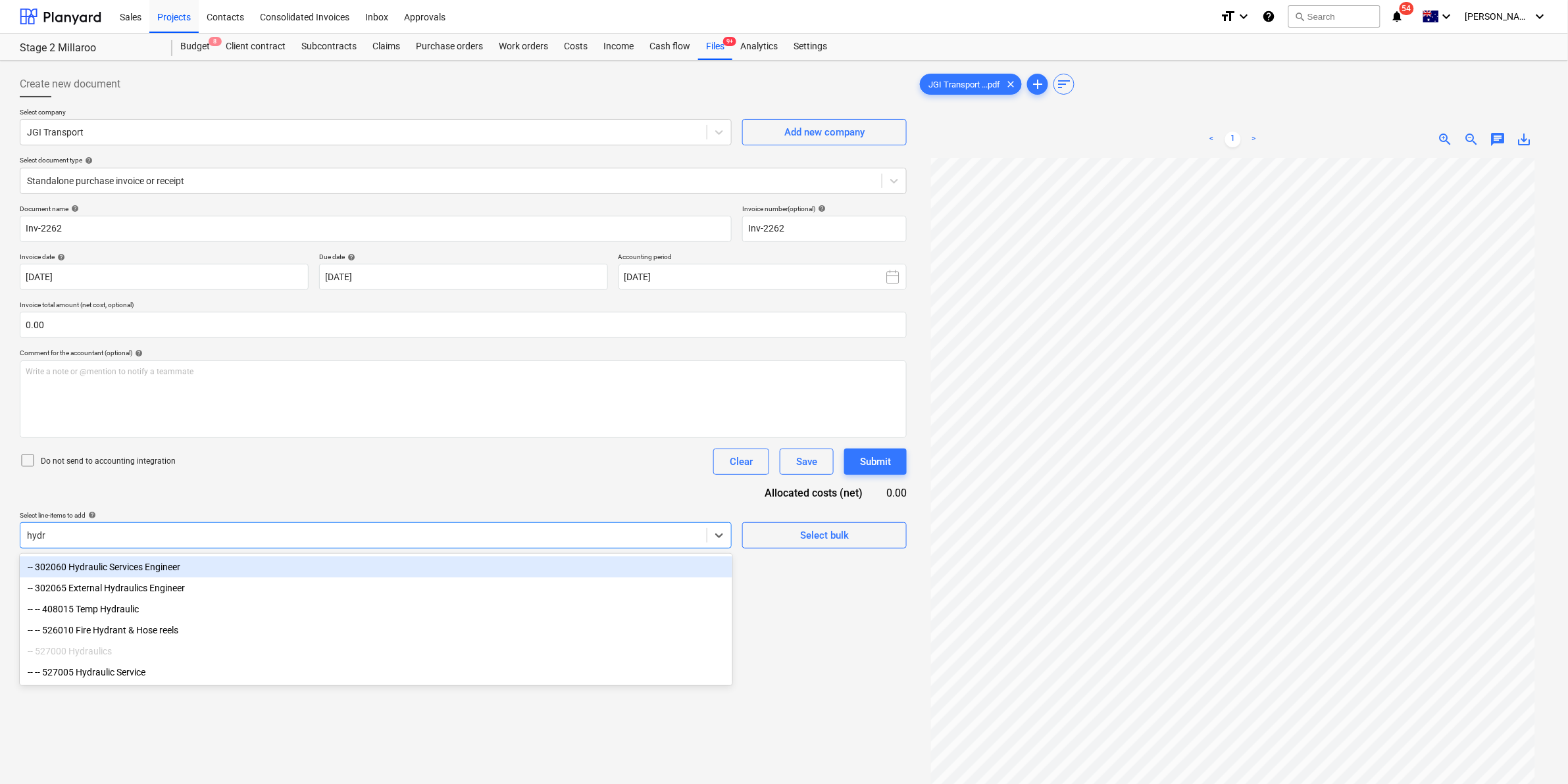
type input "hydra"
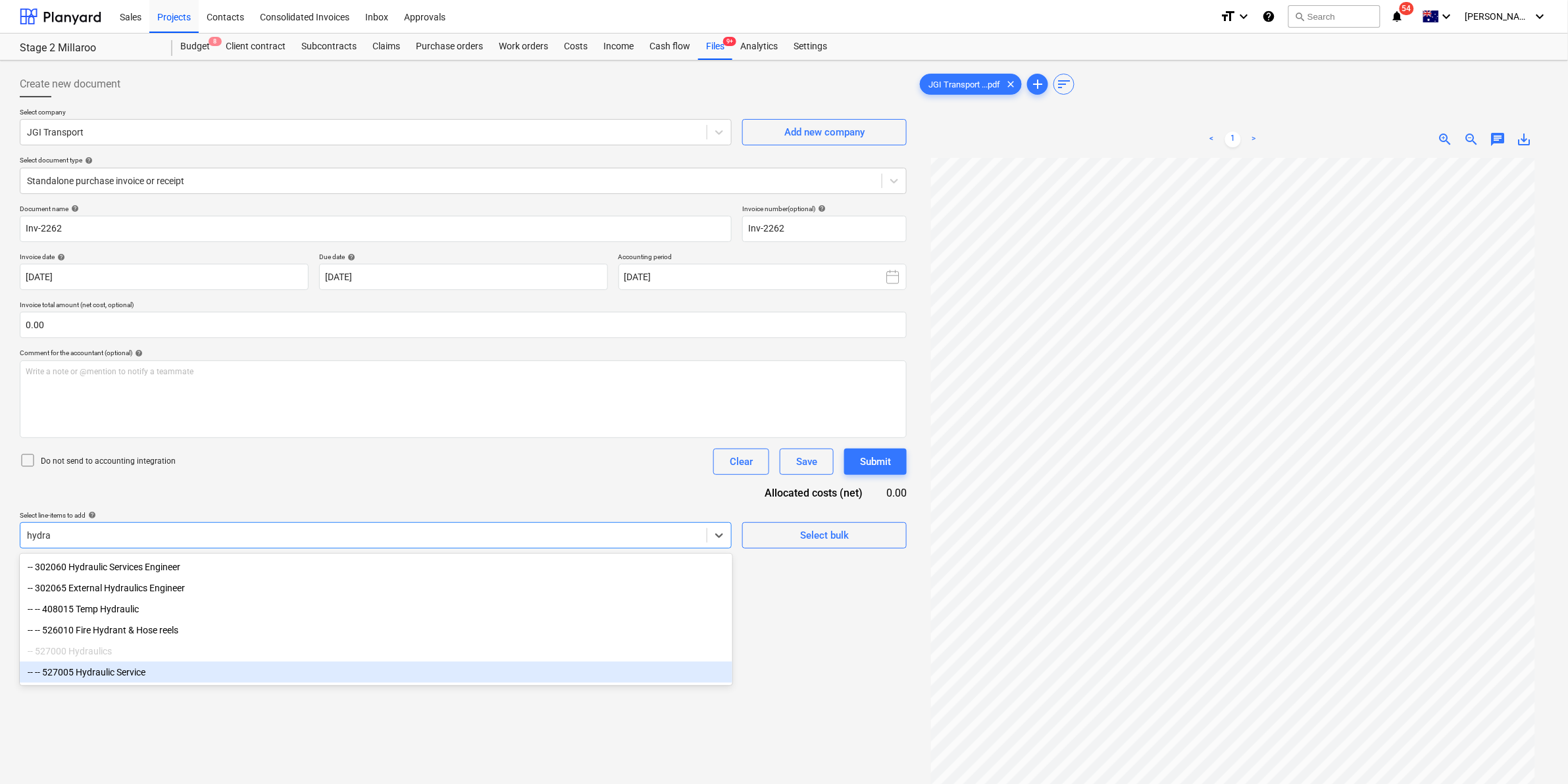
click at [120, 682] on div "-- -- 527005 Hydraulic Service" at bounding box center [376, 673] width 713 height 21
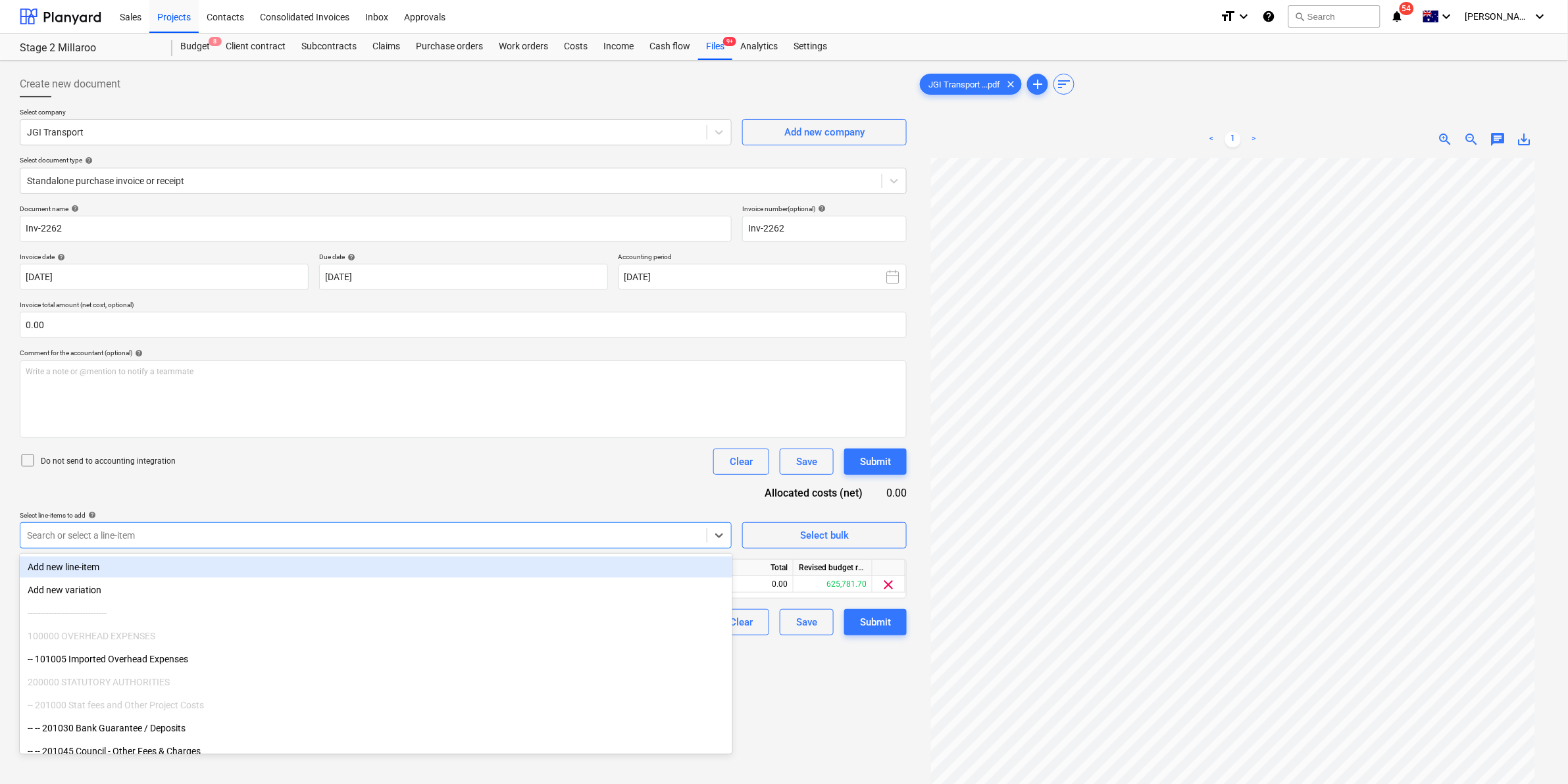
click at [409, 471] on div "Do not send to accounting integration Clear Save Submit" at bounding box center [463, 462] width 887 height 26
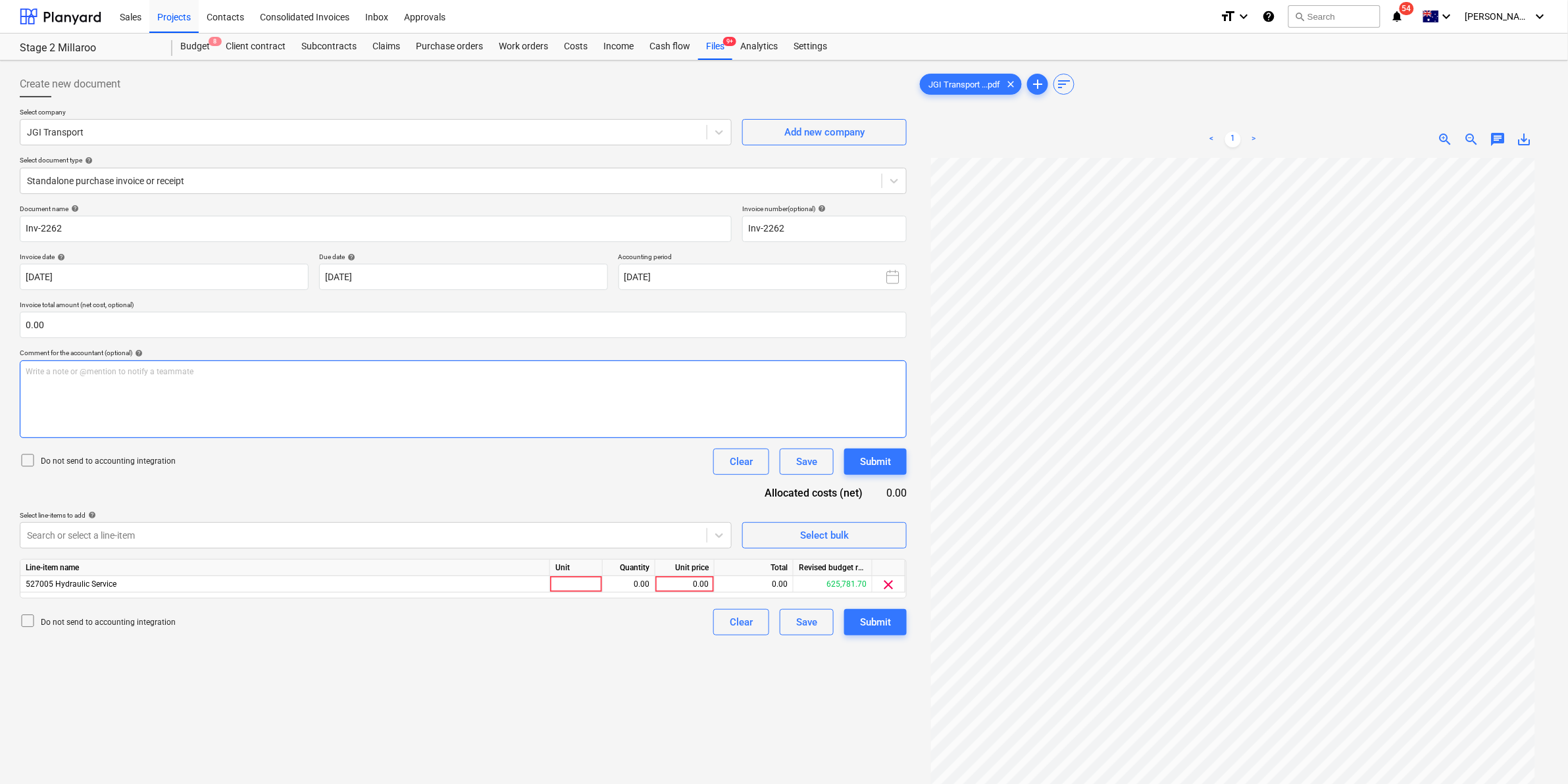
click at [330, 410] on div "Write a note or @mention to notify a teammate ﻿" at bounding box center [463, 399] width 887 height 77
click at [80, 374] on p "Write a note or @mention to notify a teammate ﻿" at bounding box center [463, 372] width 875 height 11
